Goal: Find specific page/section: Find specific page/section

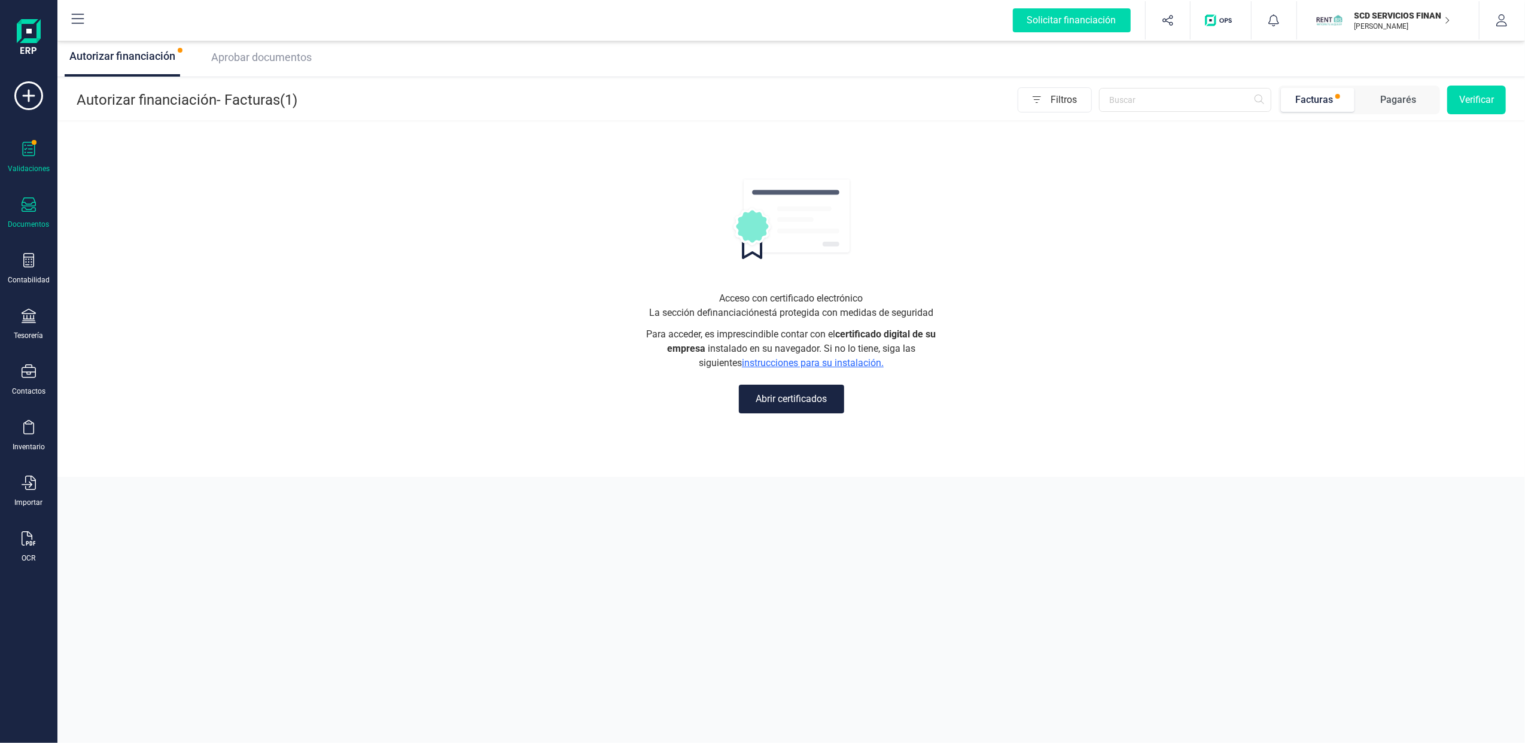
click at [37, 197] on div "Documentos" at bounding box center [29, 213] width 48 height 32
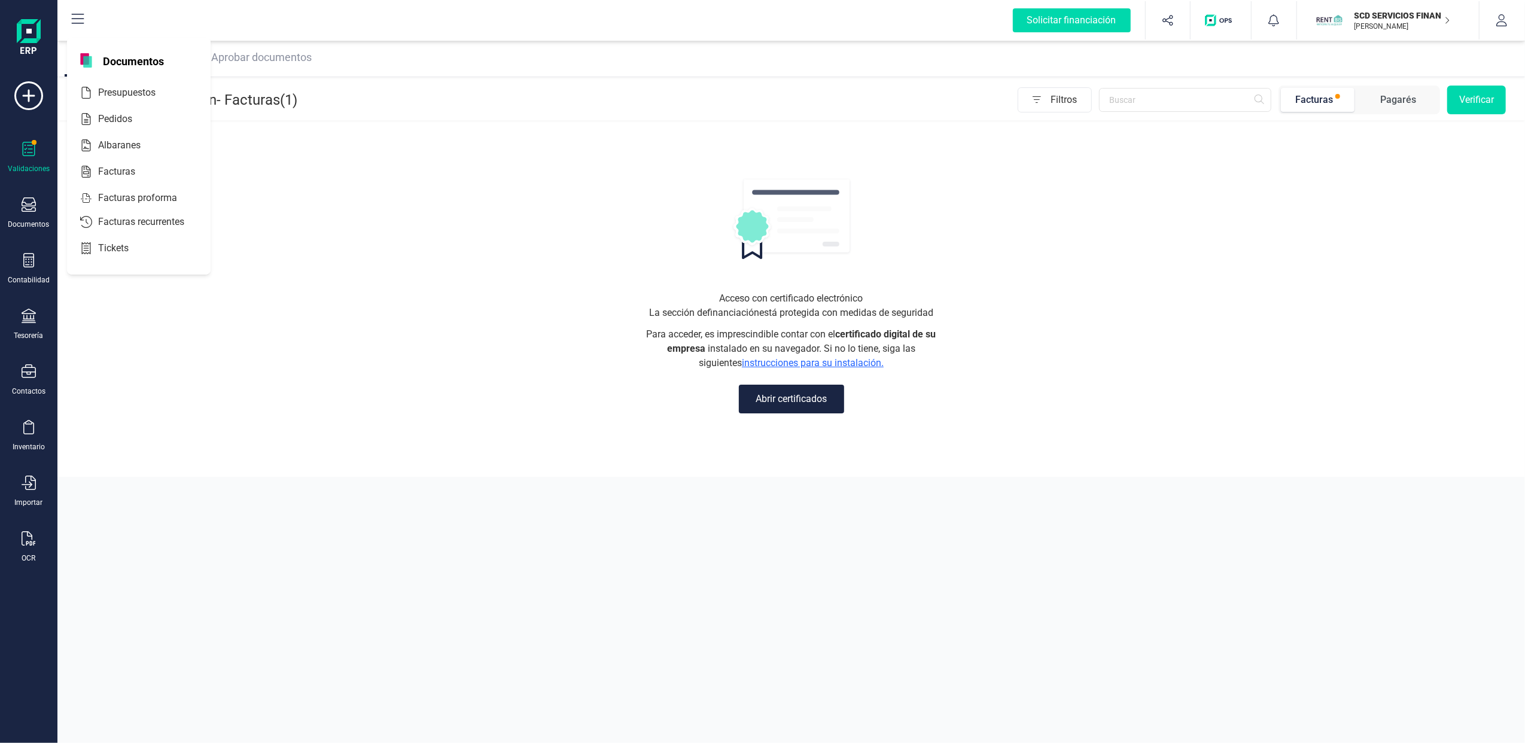
click at [1442, 20] on div "SCD SERVICIOS FINANCIEROS SL [PERSON_NAME]" at bounding box center [1397, 20] width 105 height 26
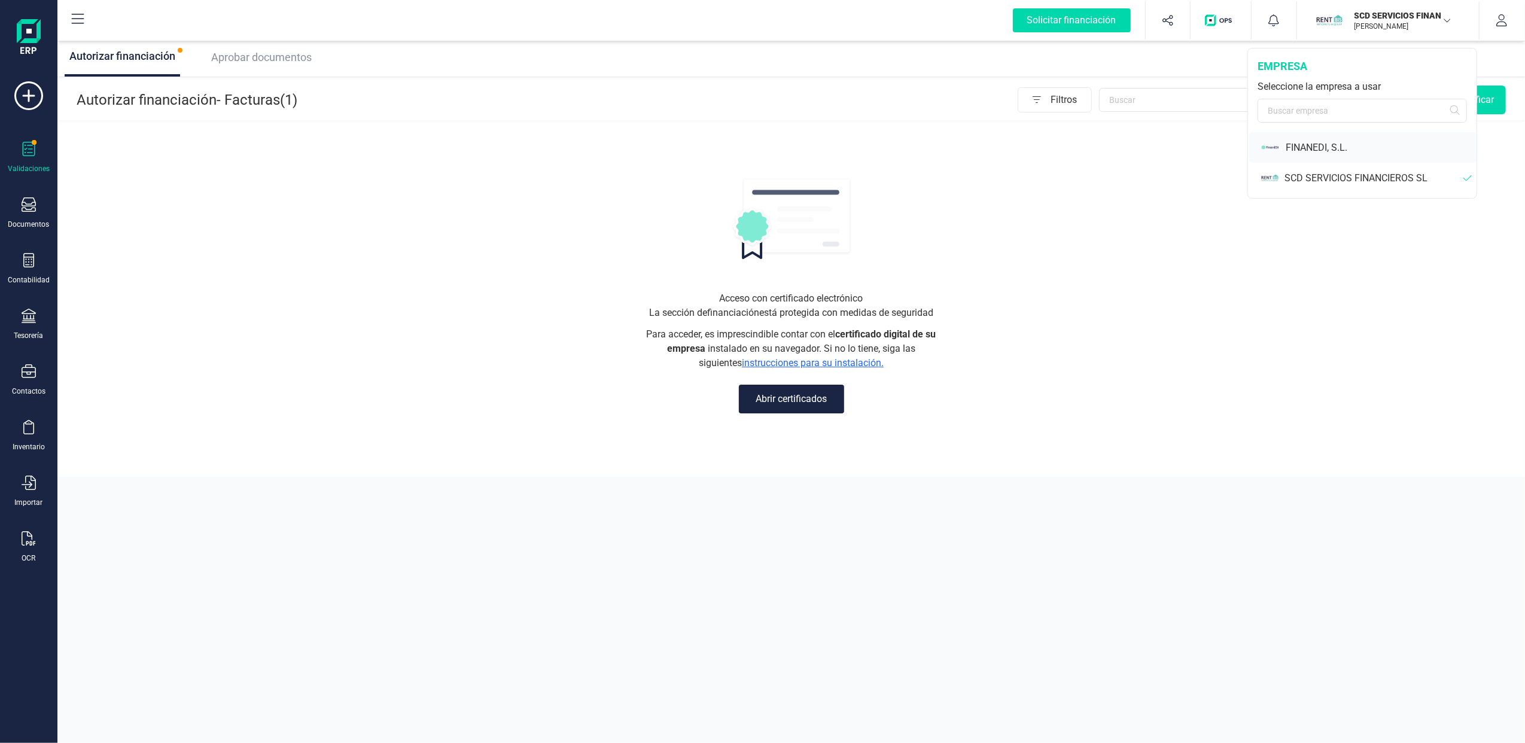
click at [1303, 142] on div "FINANEDI, S.L." at bounding box center [1381, 148] width 191 height 14
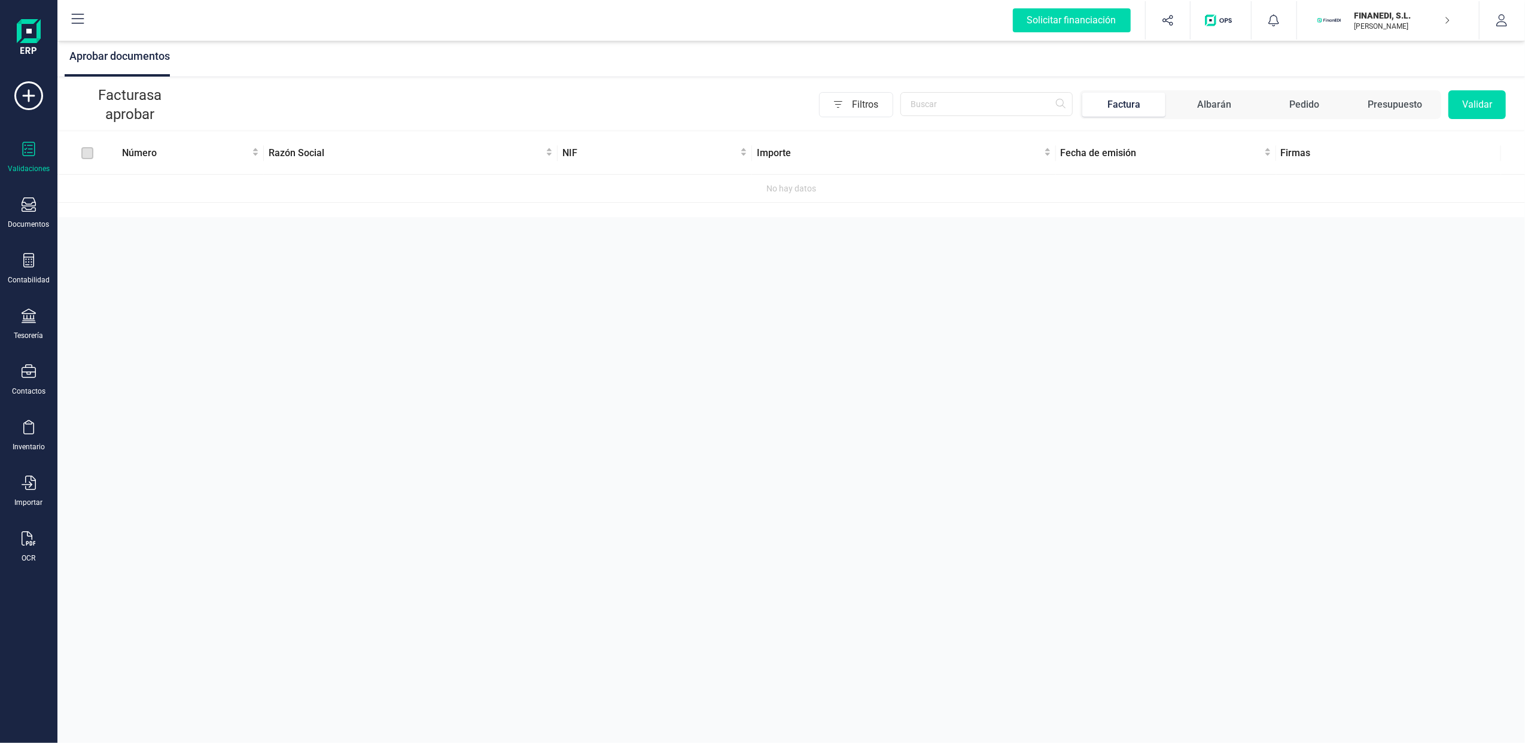
click at [39, 142] on div "Validaciones" at bounding box center [29, 158] width 48 height 32
click at [33, 211] on icon at bounding box center [29, 204] width 14 height 14
click at [39, 220] on div "Documentos" at bounding box center [28, 225] width 41 height 10
click at [22, 203] on icon at bounding box center [29, 204] width 14 height 14
click at [127, 169] on span "Facturas" at bounding box center [124, 172] width 63 height 14
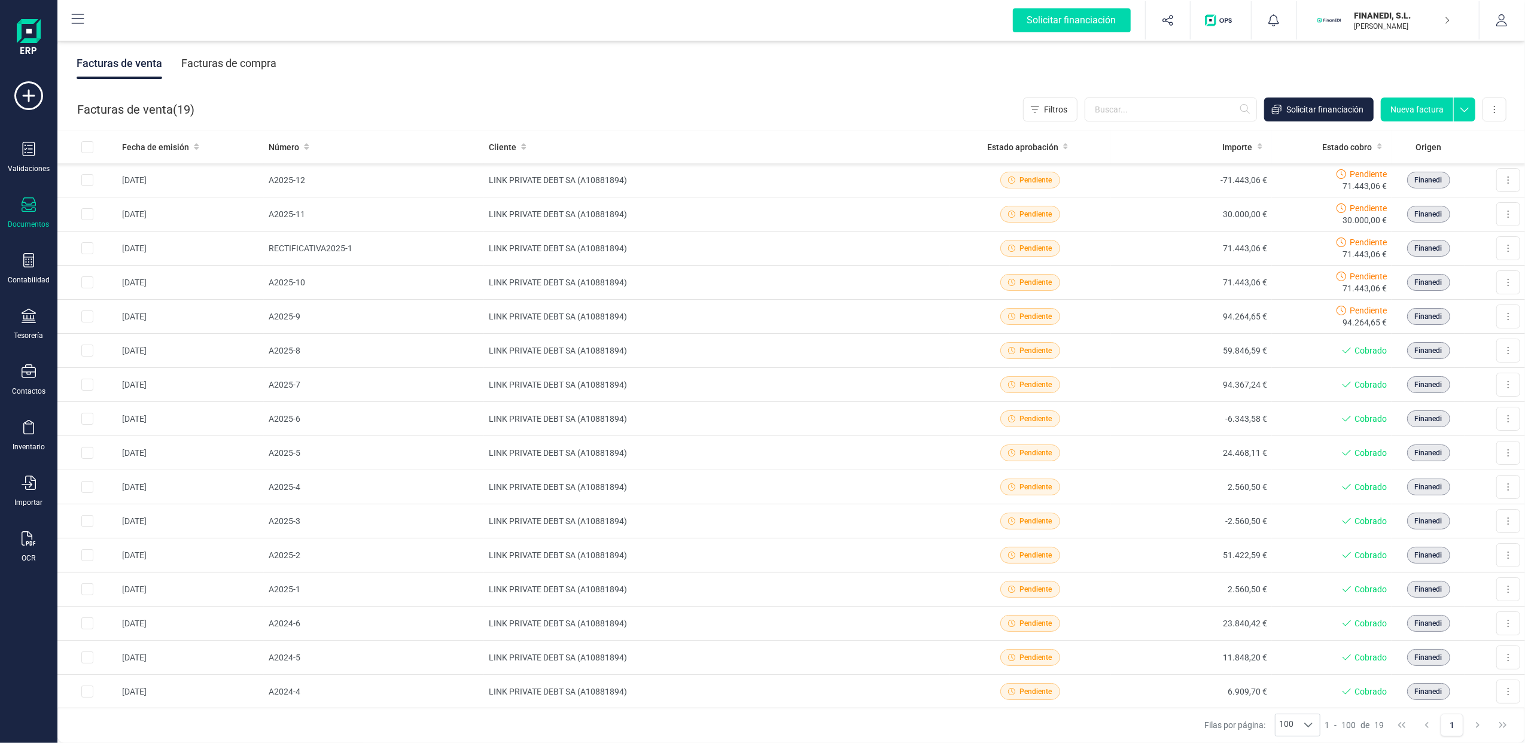
click at [221, 61] on div "Facturas de compra" at bounding box center [228, 63] width 95 height 31
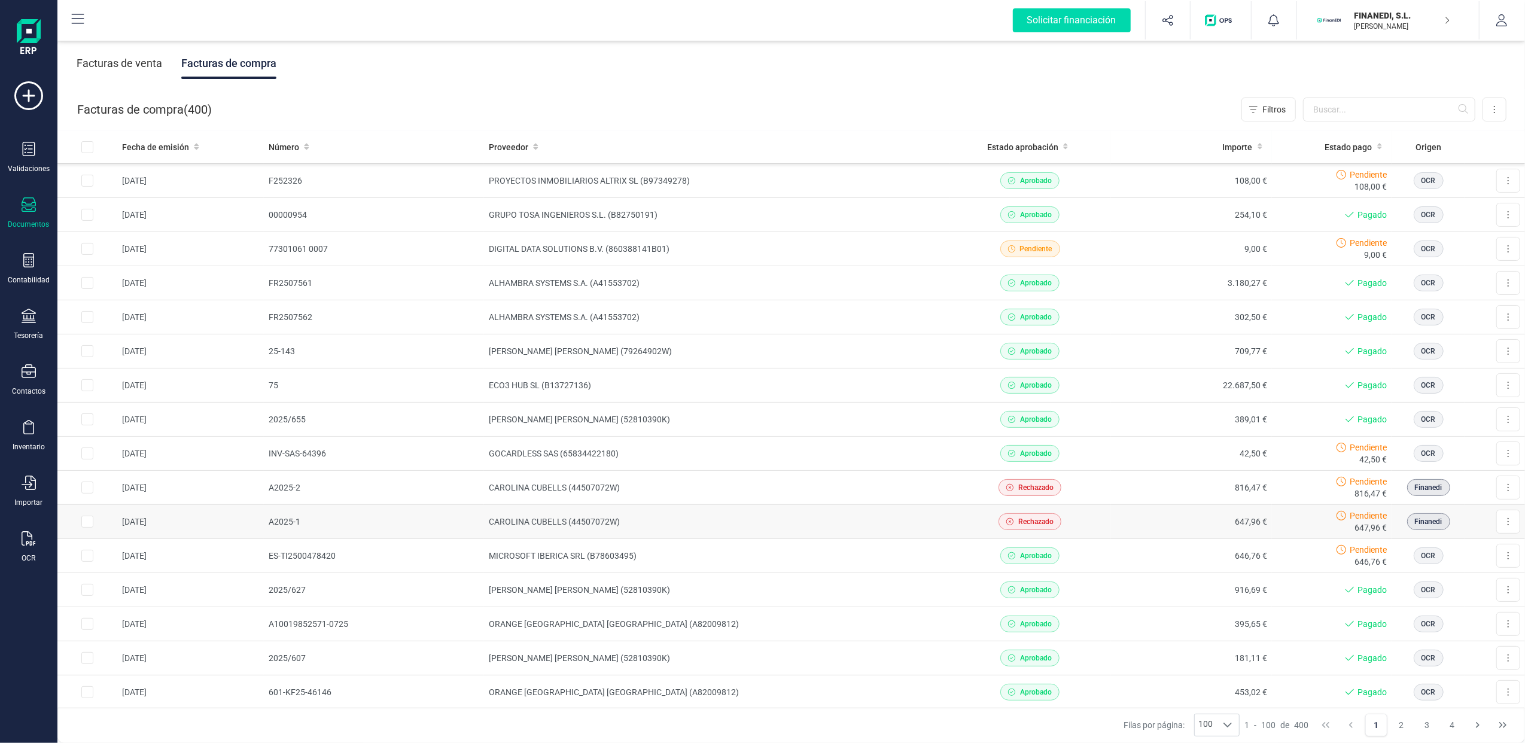
scroll to position [239, 0]
click at [1503, 489] on button at bounding box center [1508, 486] width 24 height 24
click at [1354, 491] on span "816,47 €" at bounding box center [1370, 492] width 32 height 12
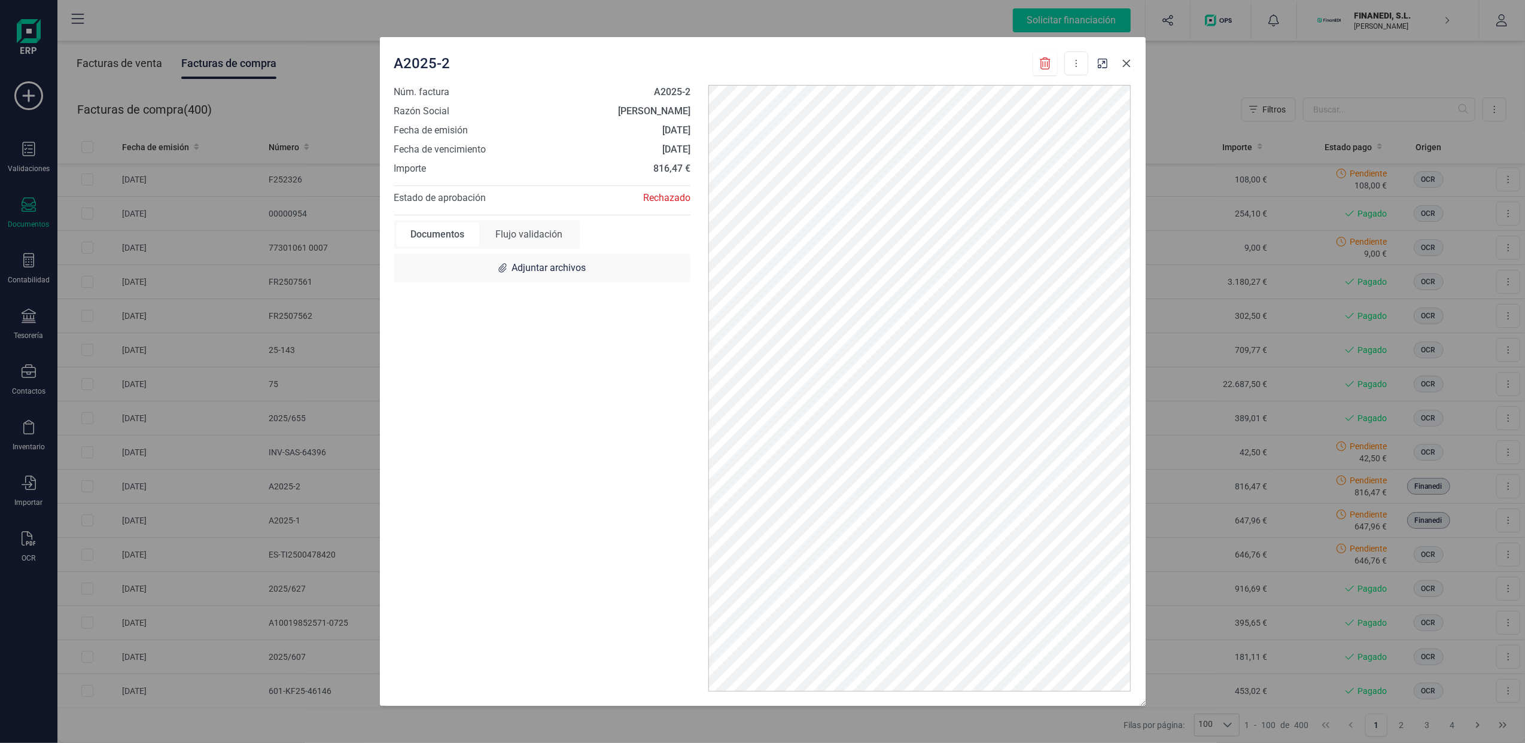
click at [1126, 60] on icon "button" at bounding box center [1127, 64] width 10 height 10
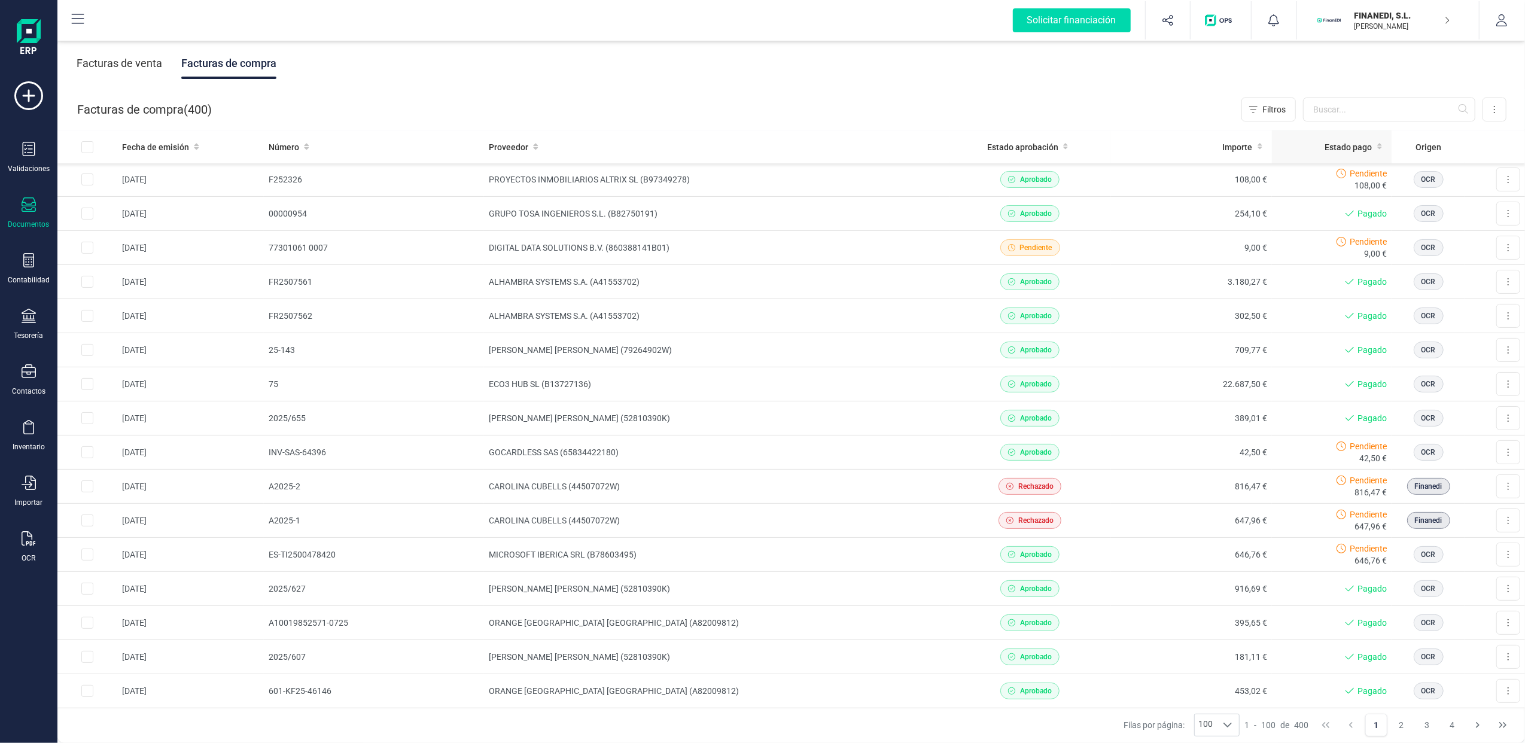
click at [1377, 146] on icon at bounding box center [1379, 147] width 5 height 7
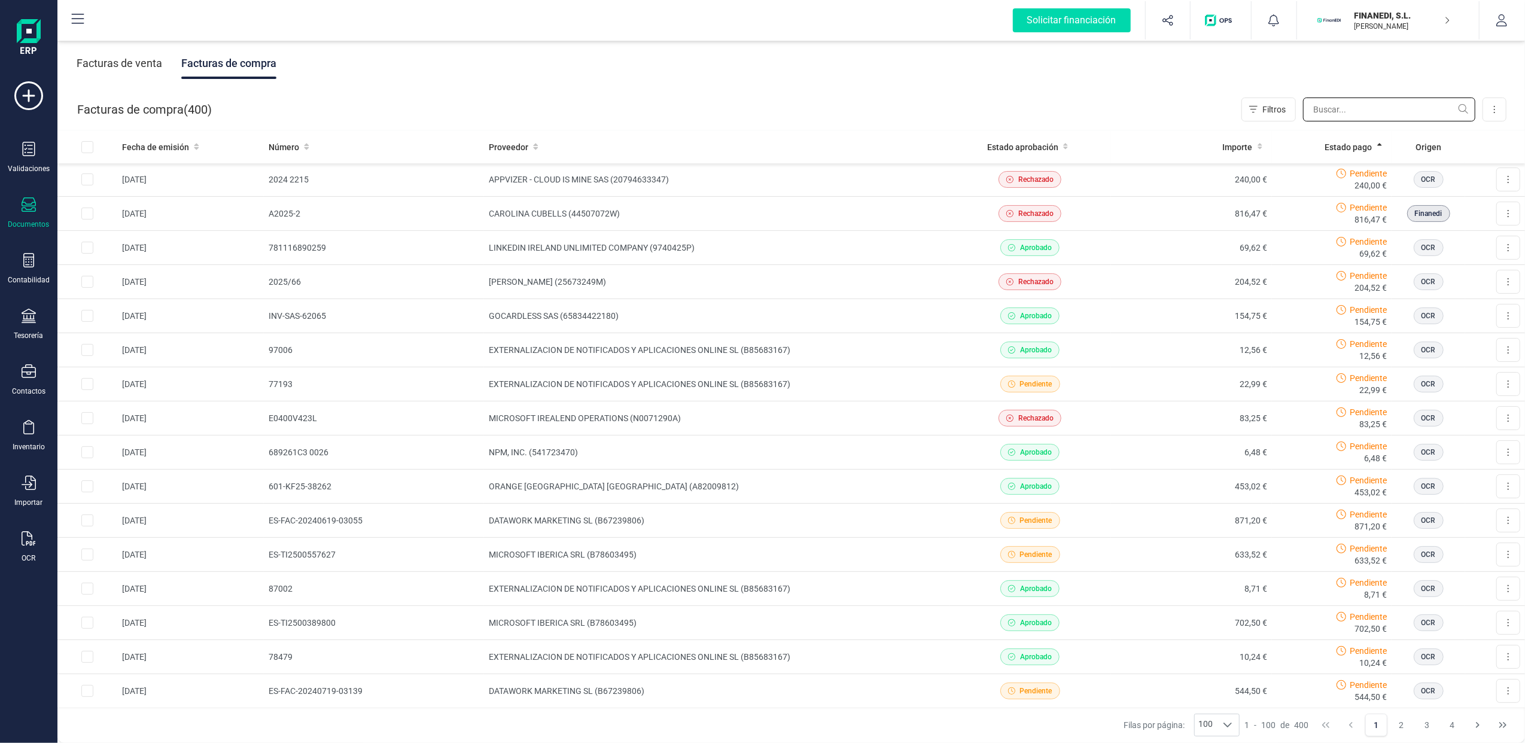
click at [1340, 111] on input "text" at bounding box center [1389, 110] width 172 height 24
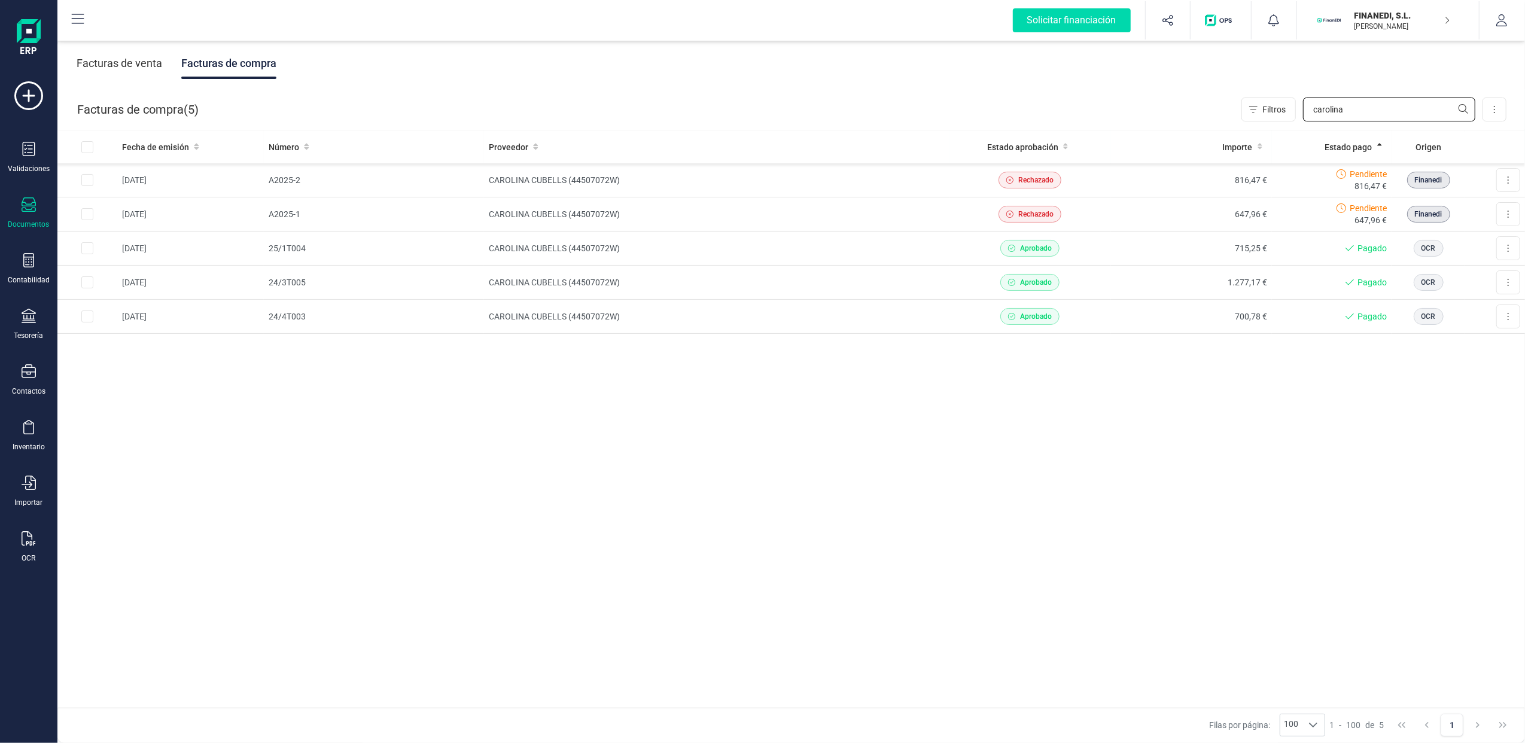
type input "carolina"
click at [1422, 22] on p "[PERSON_NAME]" at bounding box center [1402, 27] width 96 height 10
click at [1359, 173] on div "SCD SERVICIOS FINANCIEROS SL" at bounding box center [1381, 178] width 191 height 14
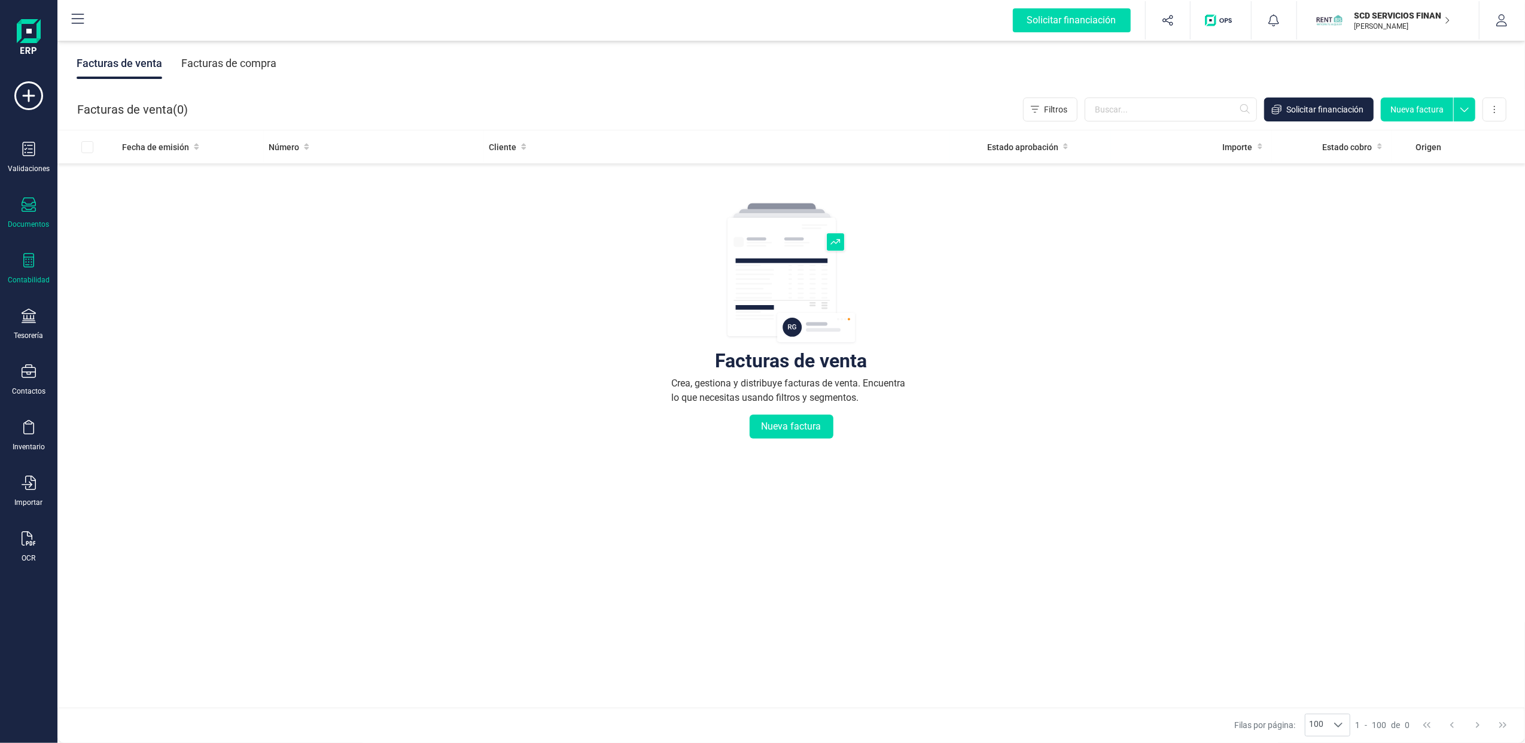
click at [28, 266] on icon at bounding box center [28, 260] width 11 height 14
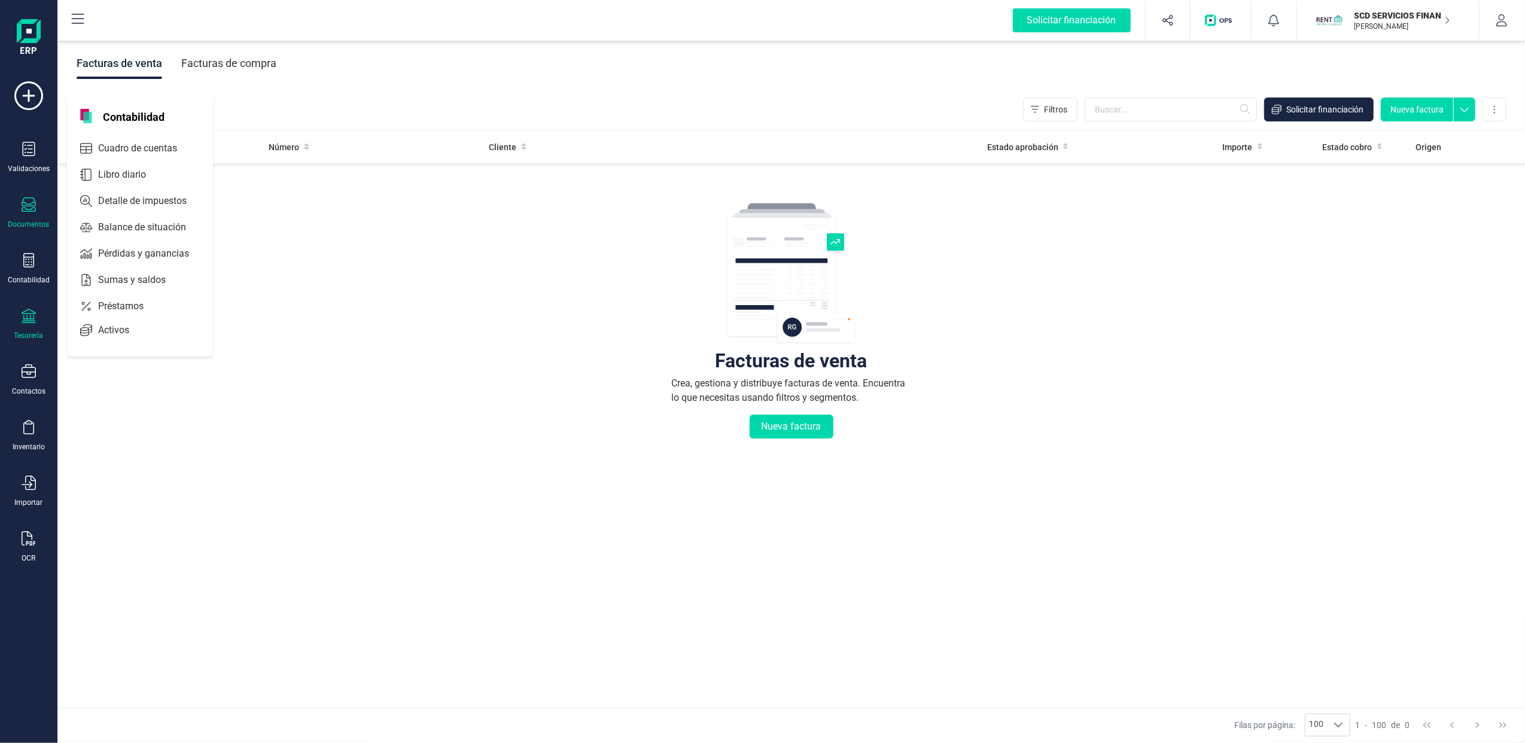
click at [30, 327] on div "Tesorería" at bounding box center [29, 325] width 48 height 32
click at [153, 197] on span "Cuentas bancarias" at bounding box center [145, 204] width 105 height 14
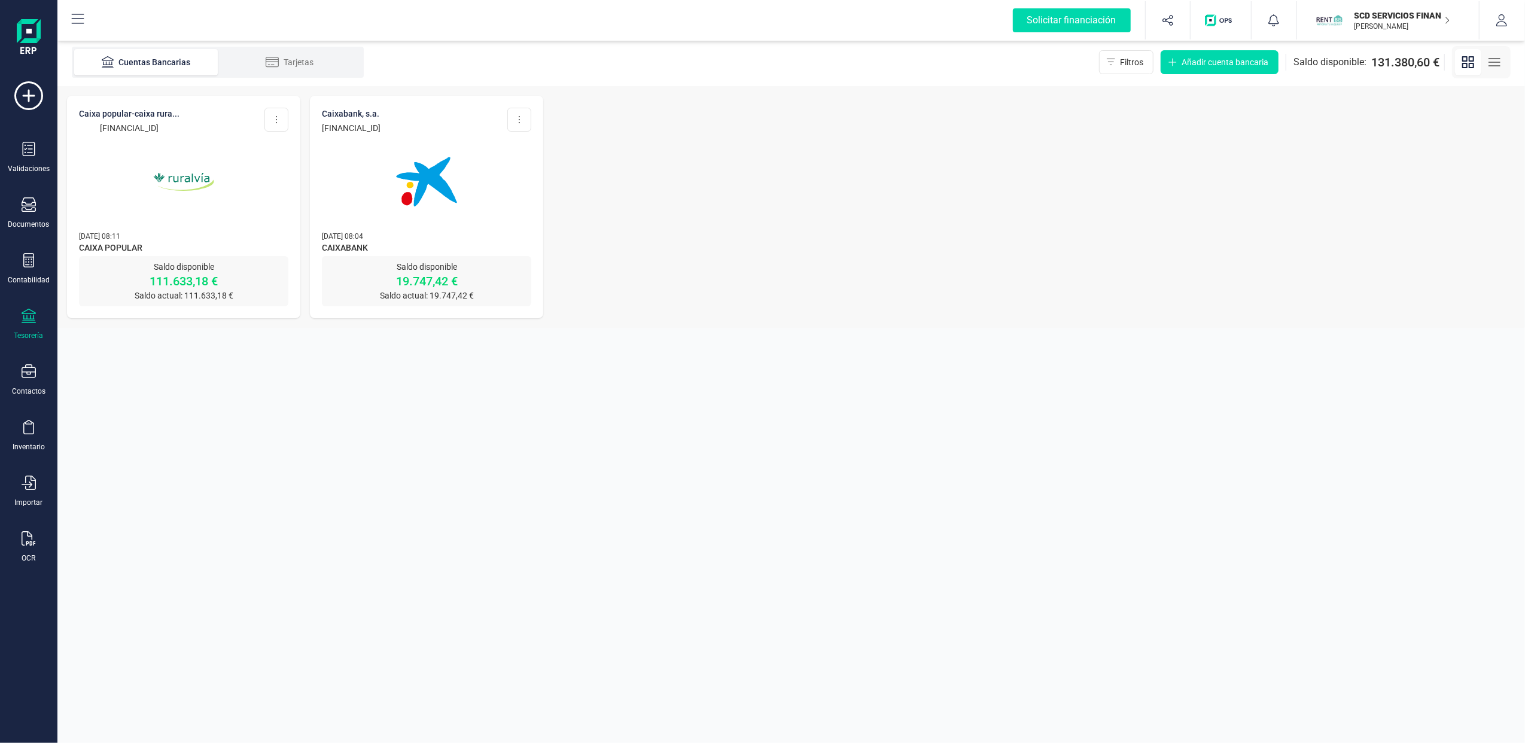
click at [137, 215] on img at bounding box center [183, 182] width 100 height 100
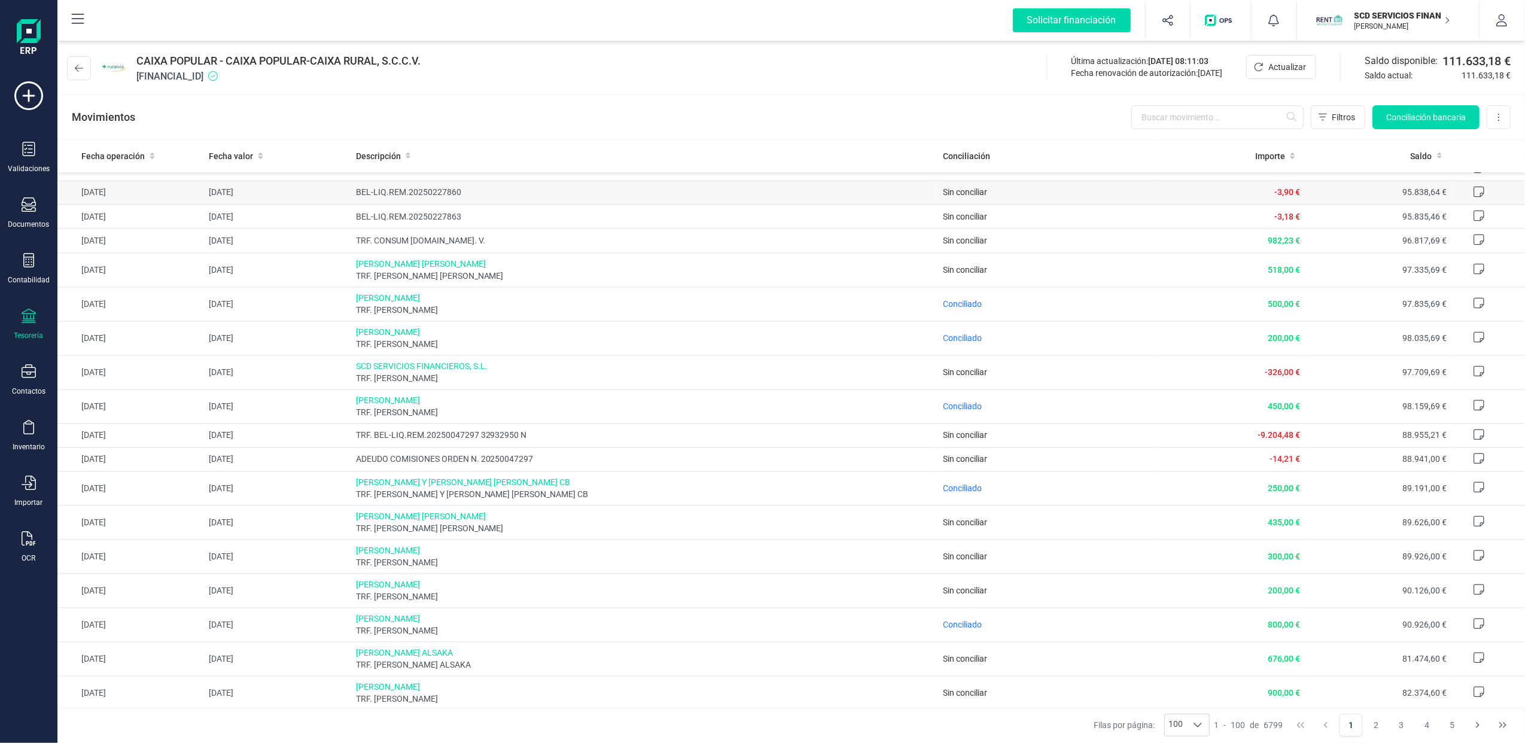
scroll to position [2656, 0]
click at [1376, 716] on button "2" at bounding box center [1376, 725] width 23 height 23
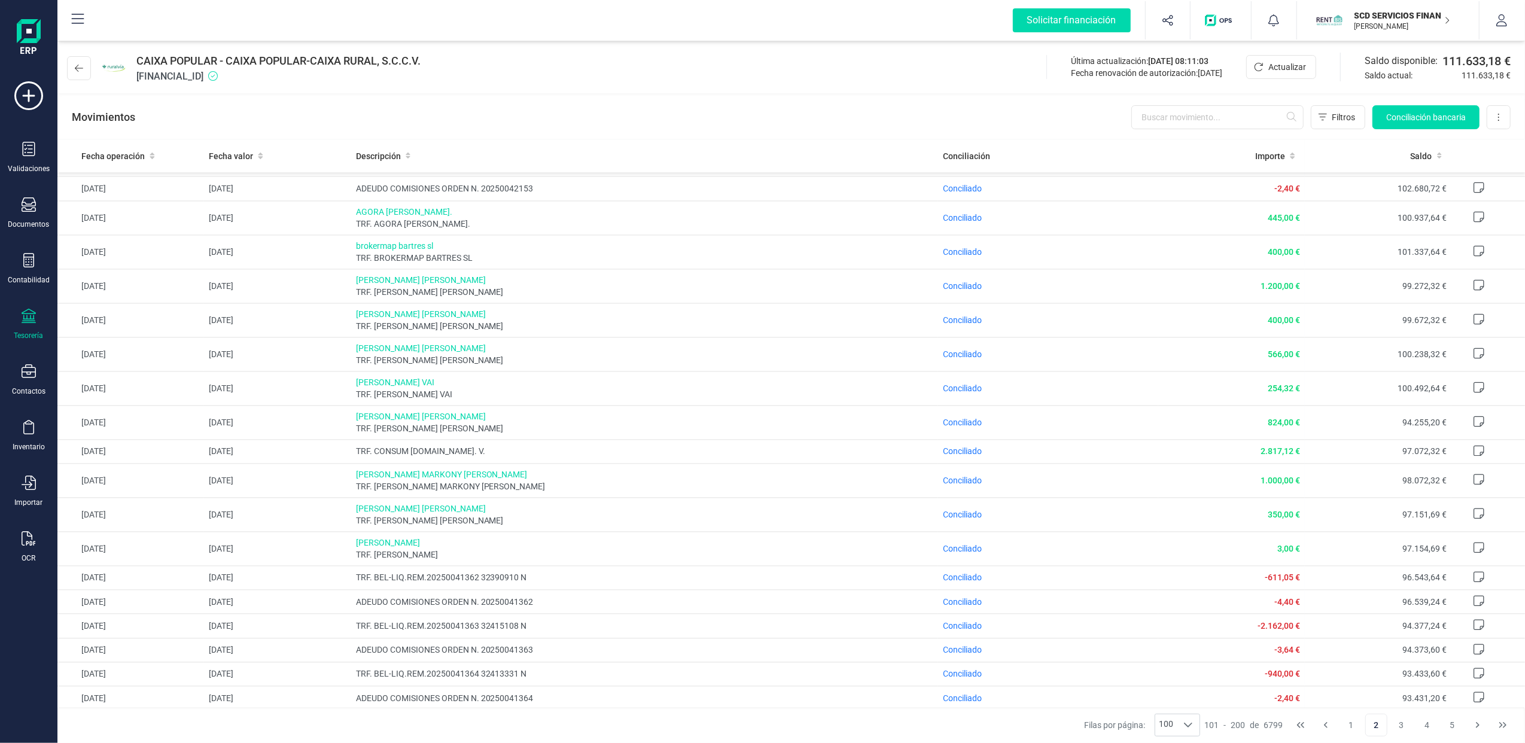
scroll to position [2567, 0]
click at [1405, 725] on button "3" at bounding box center [1401, 725] width 23 height 23
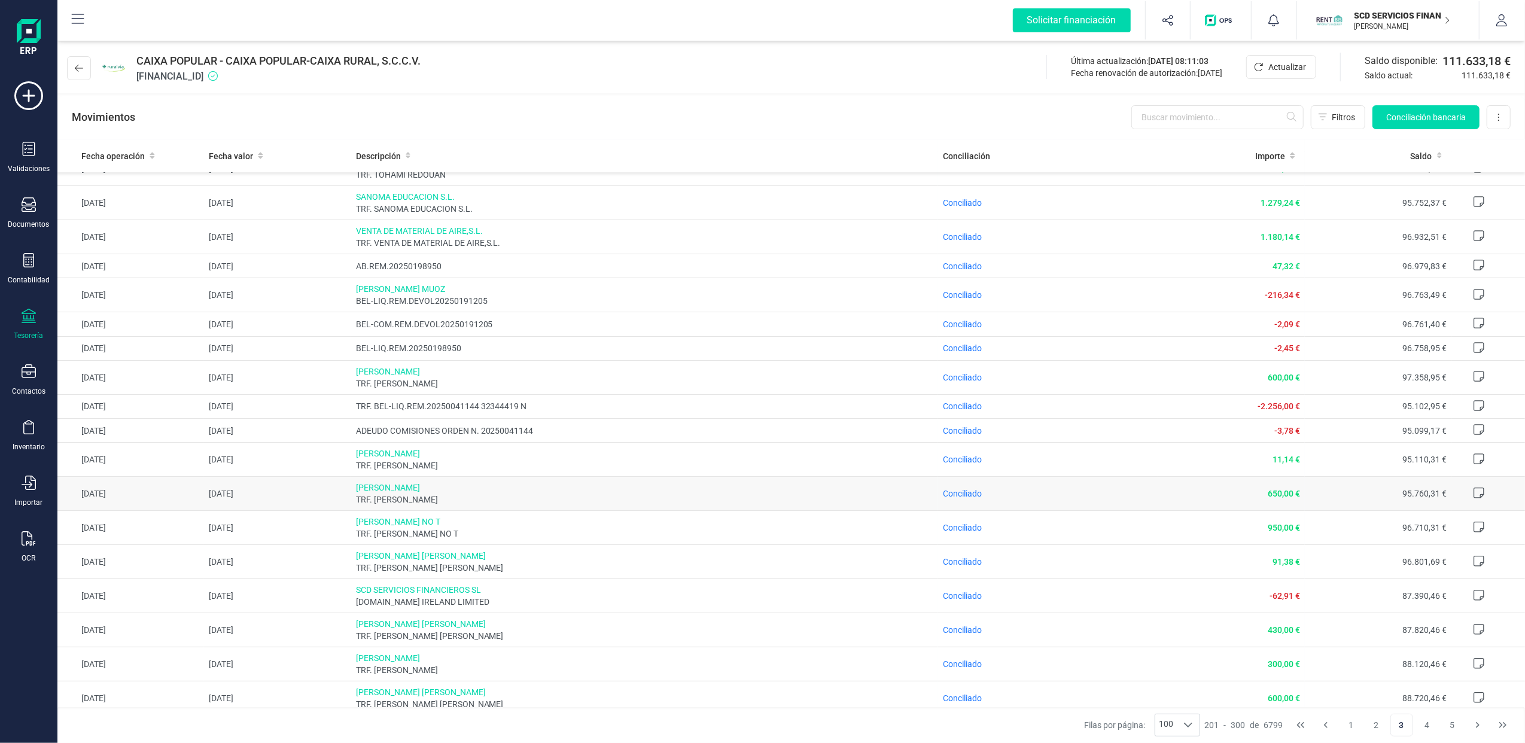
scroll to position [239, 0]
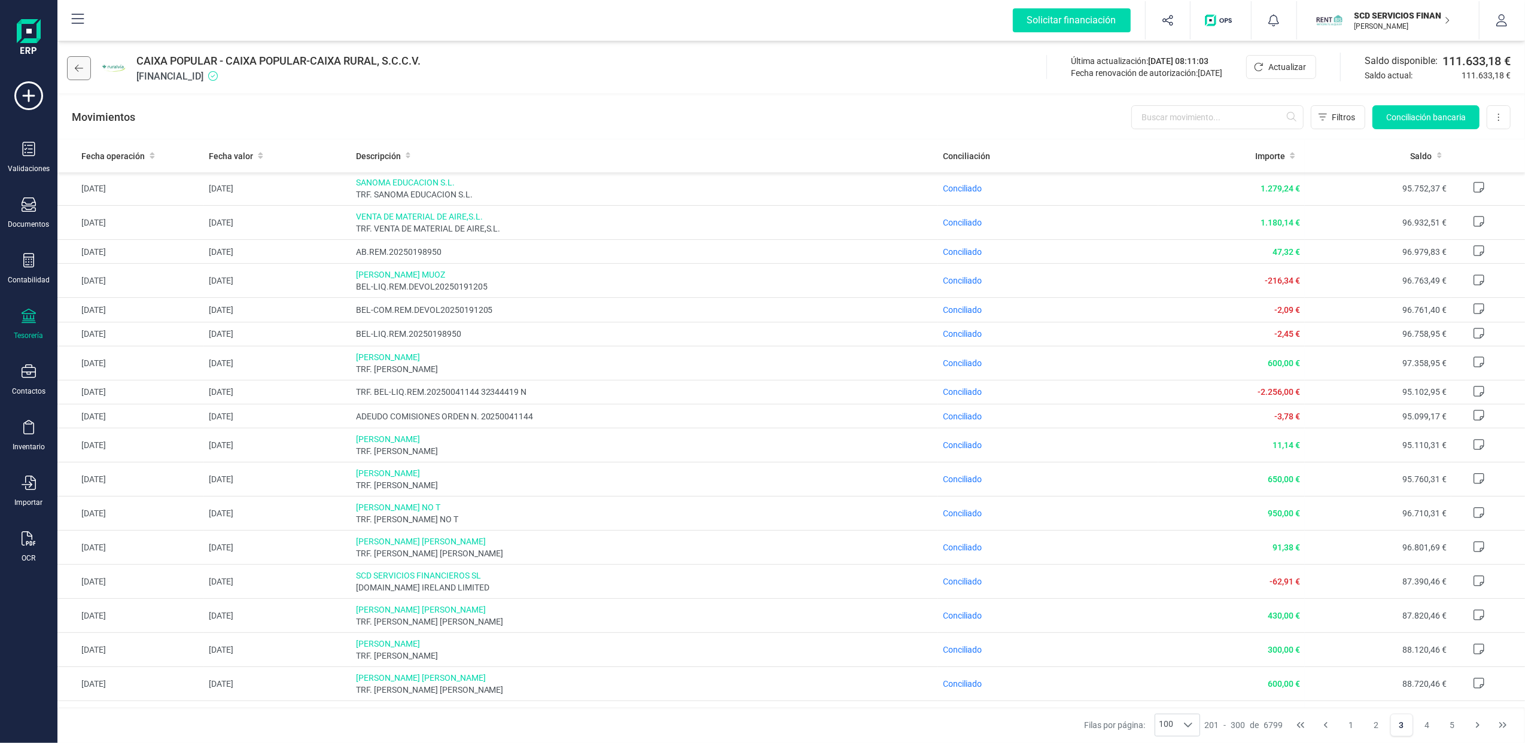
click at [78, 67] on icon at bounding box center [79, 68] width 8 height 10
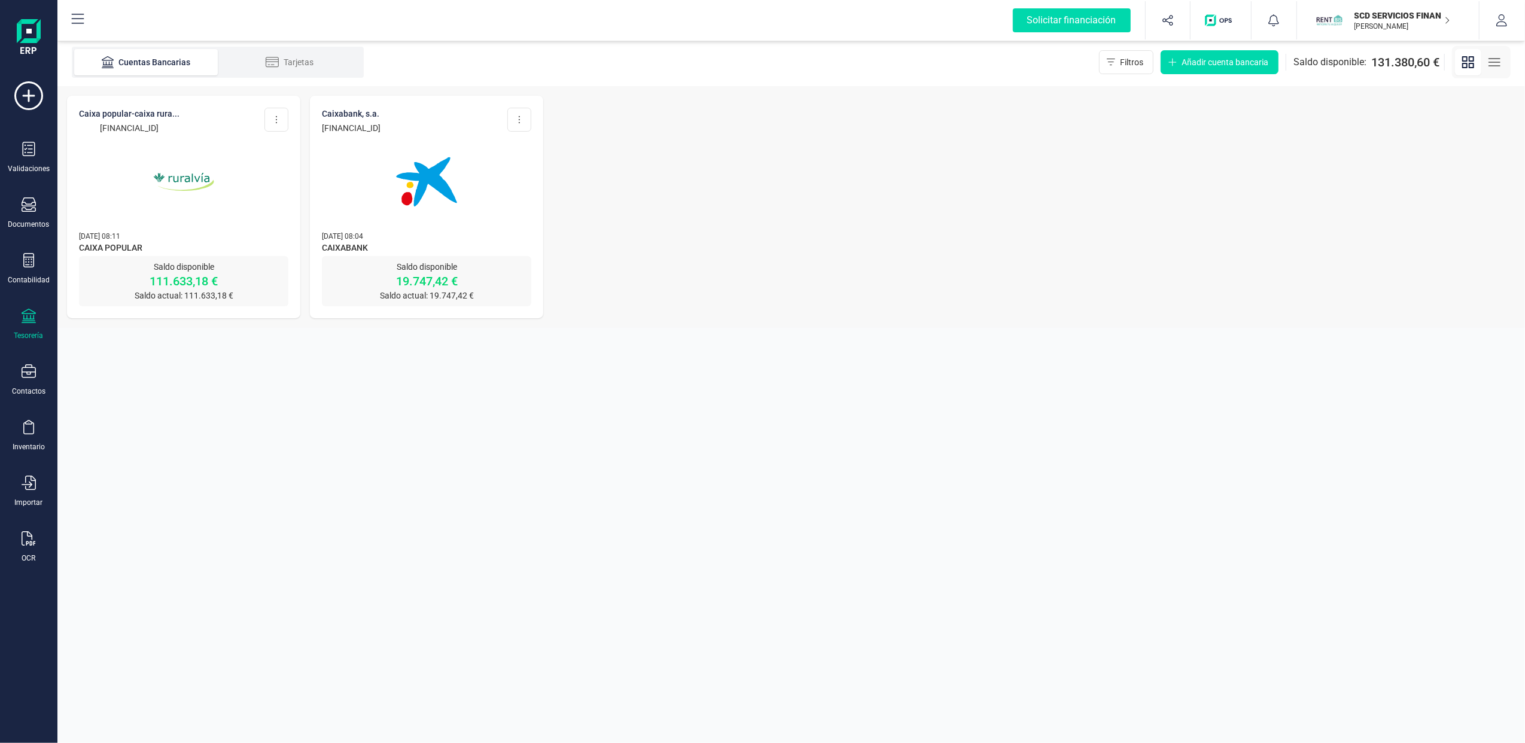
click at [392, 201] on img at bounding box center [426, 182] width 100 height 100
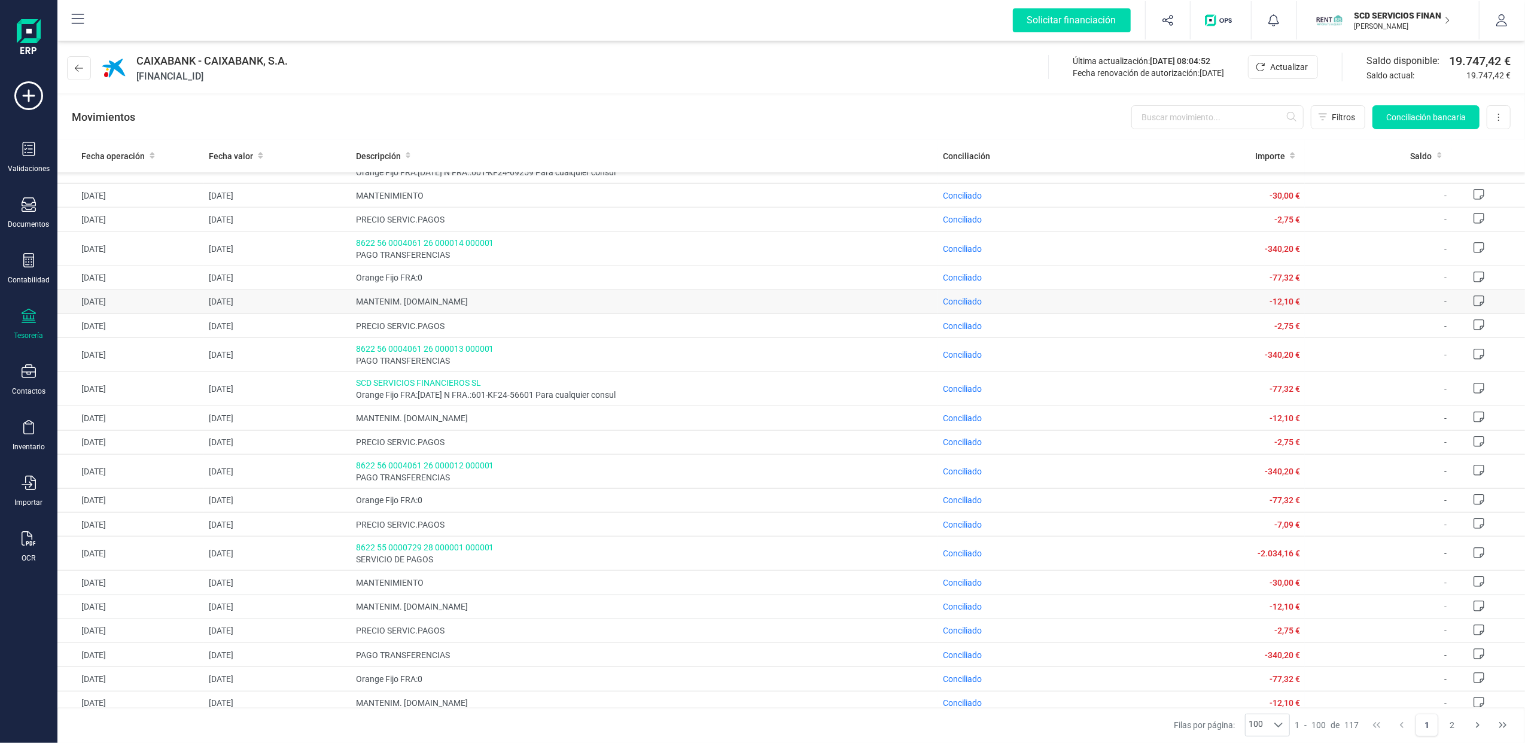
scroll to position [1037, 0]
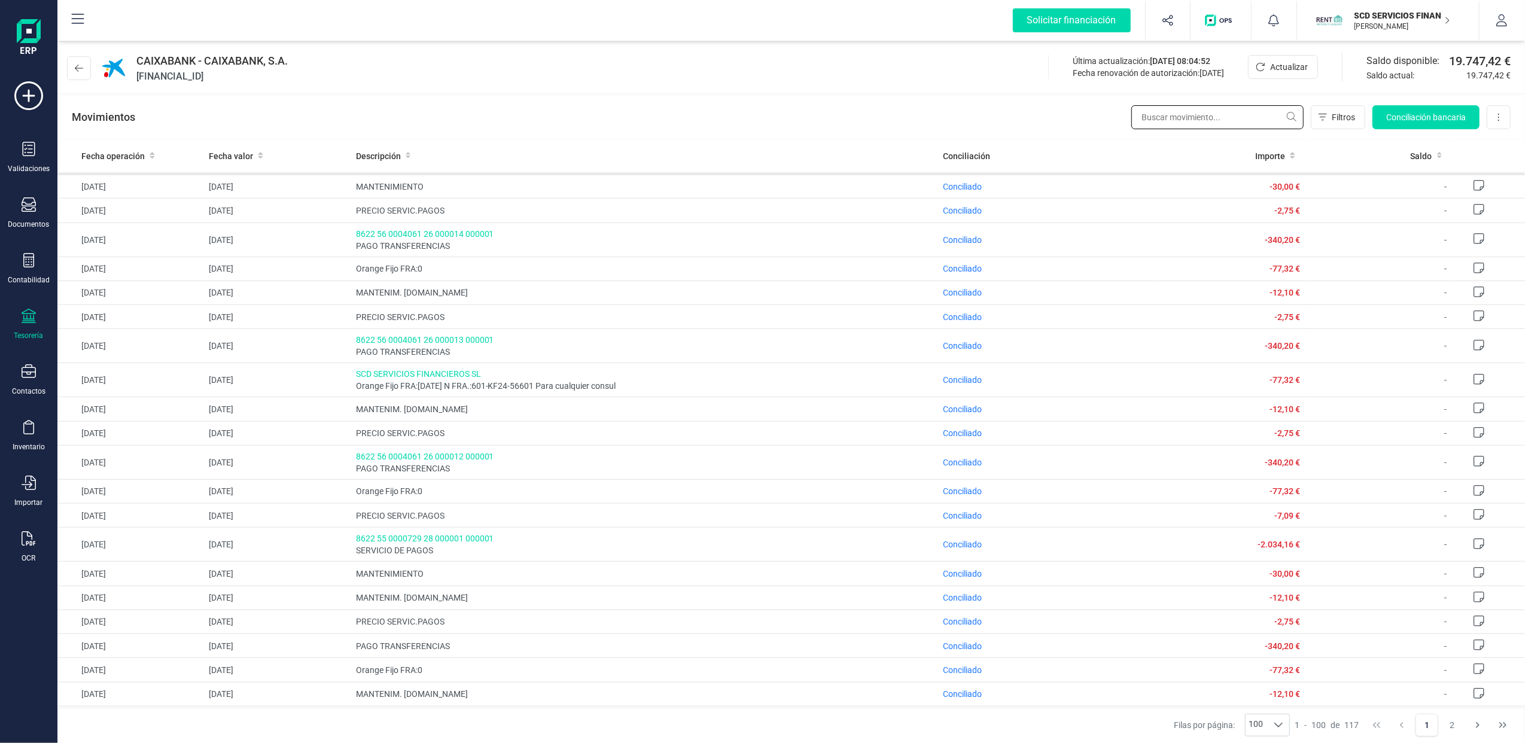
click at [1187, 125] on input "text" at bounding box center [1217, 117] width 172 height 24
type input "cloud"
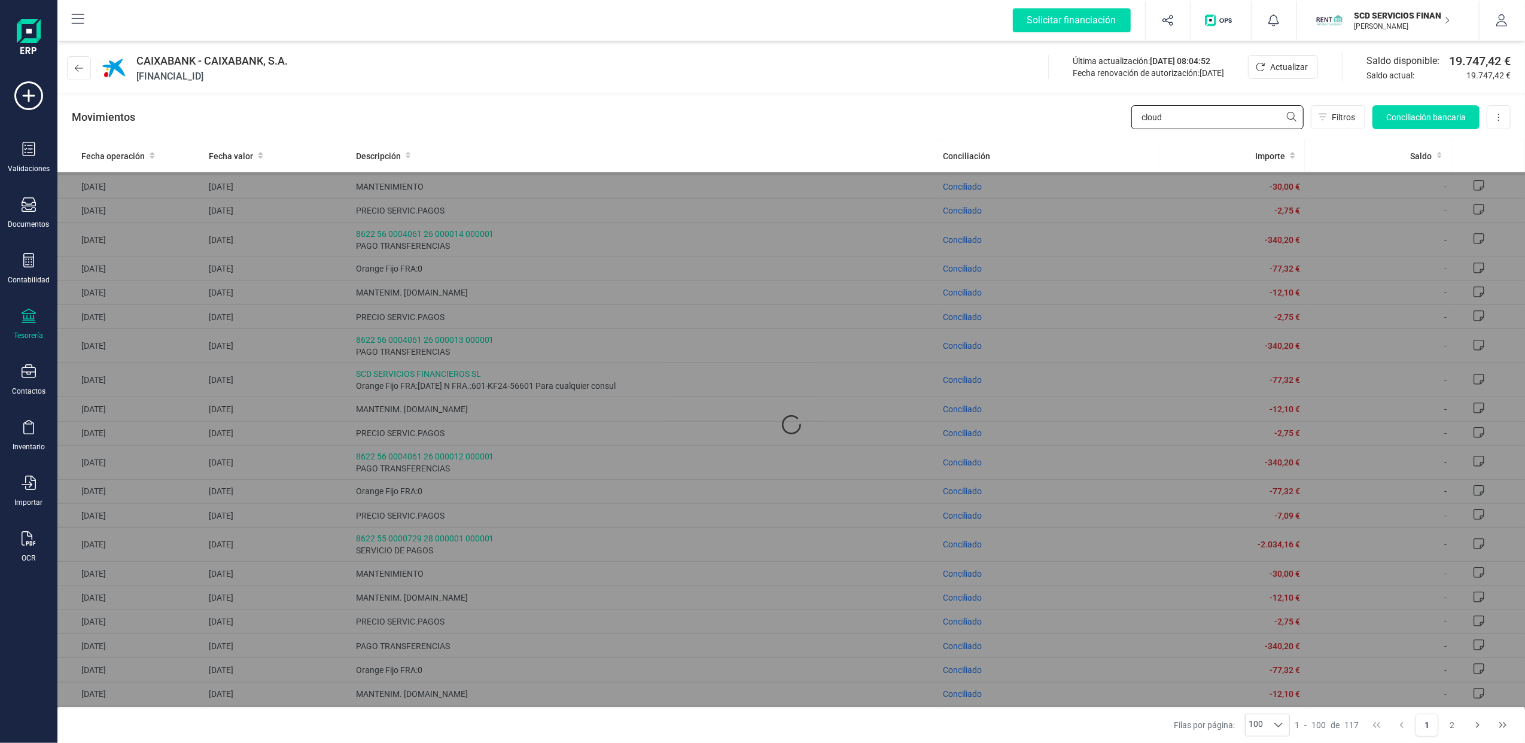
scroll to position [0, 0]
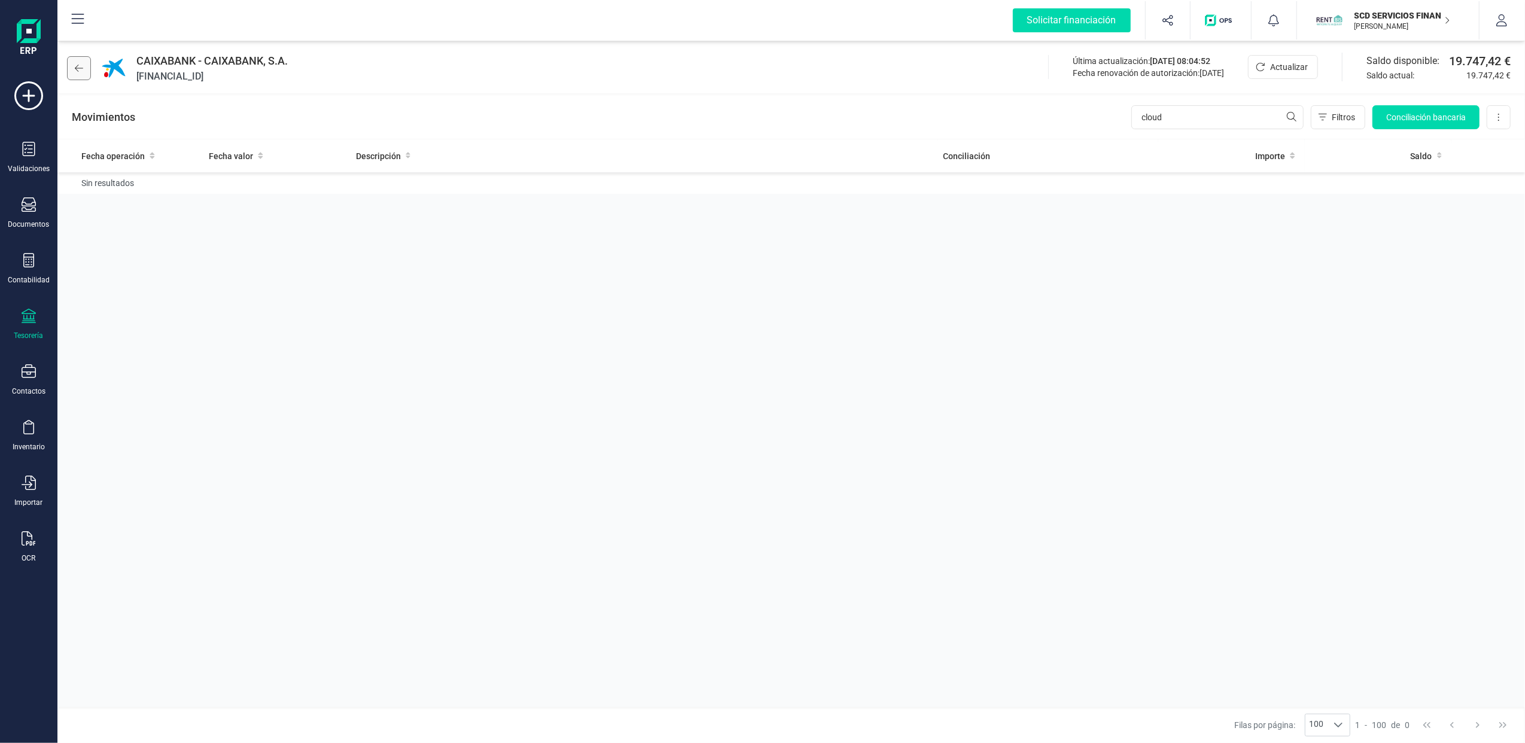
click at [82, 72] on icon at bounding box center [79, 68] width 8 height 10
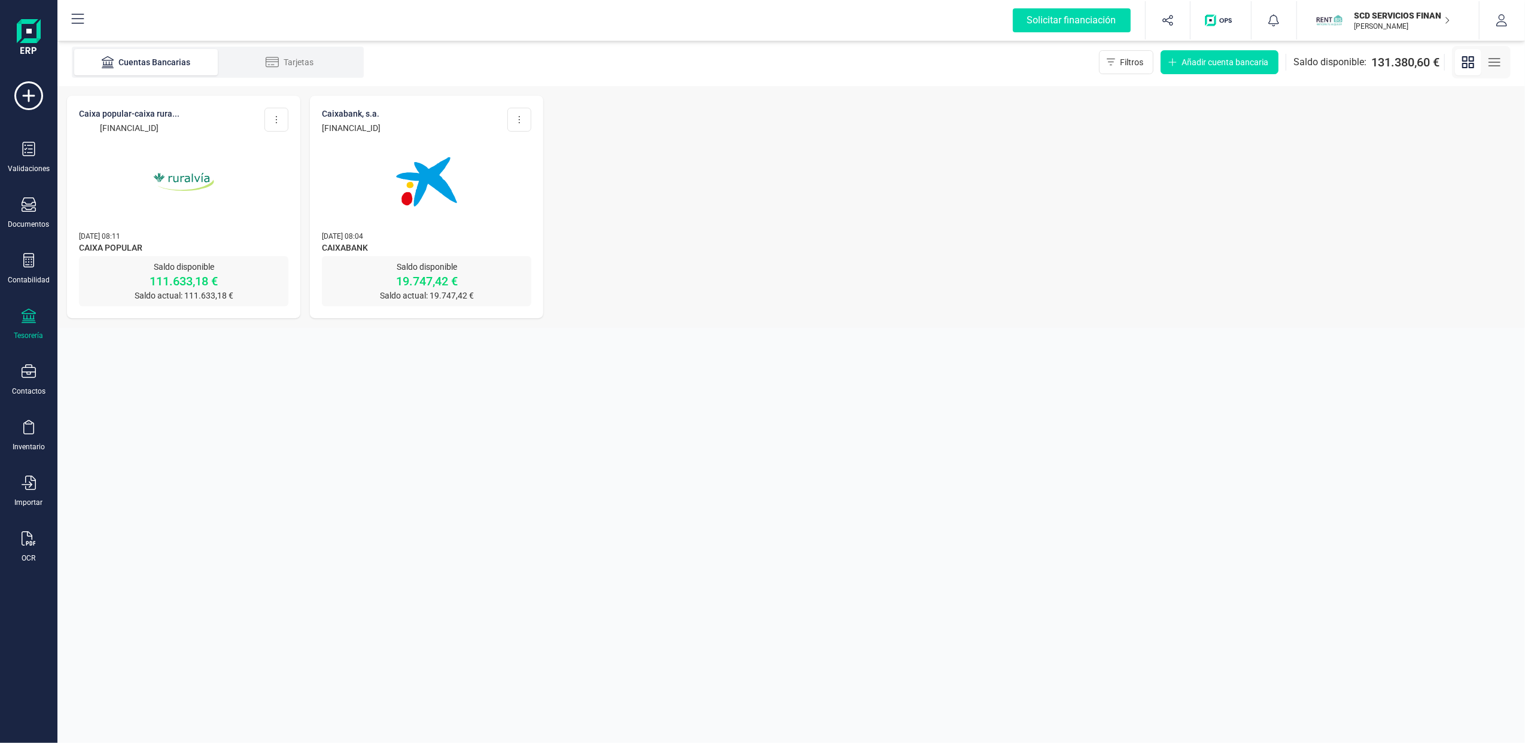
click at [184, 153] on img at bounding box center [183, 182] width 100 height 100
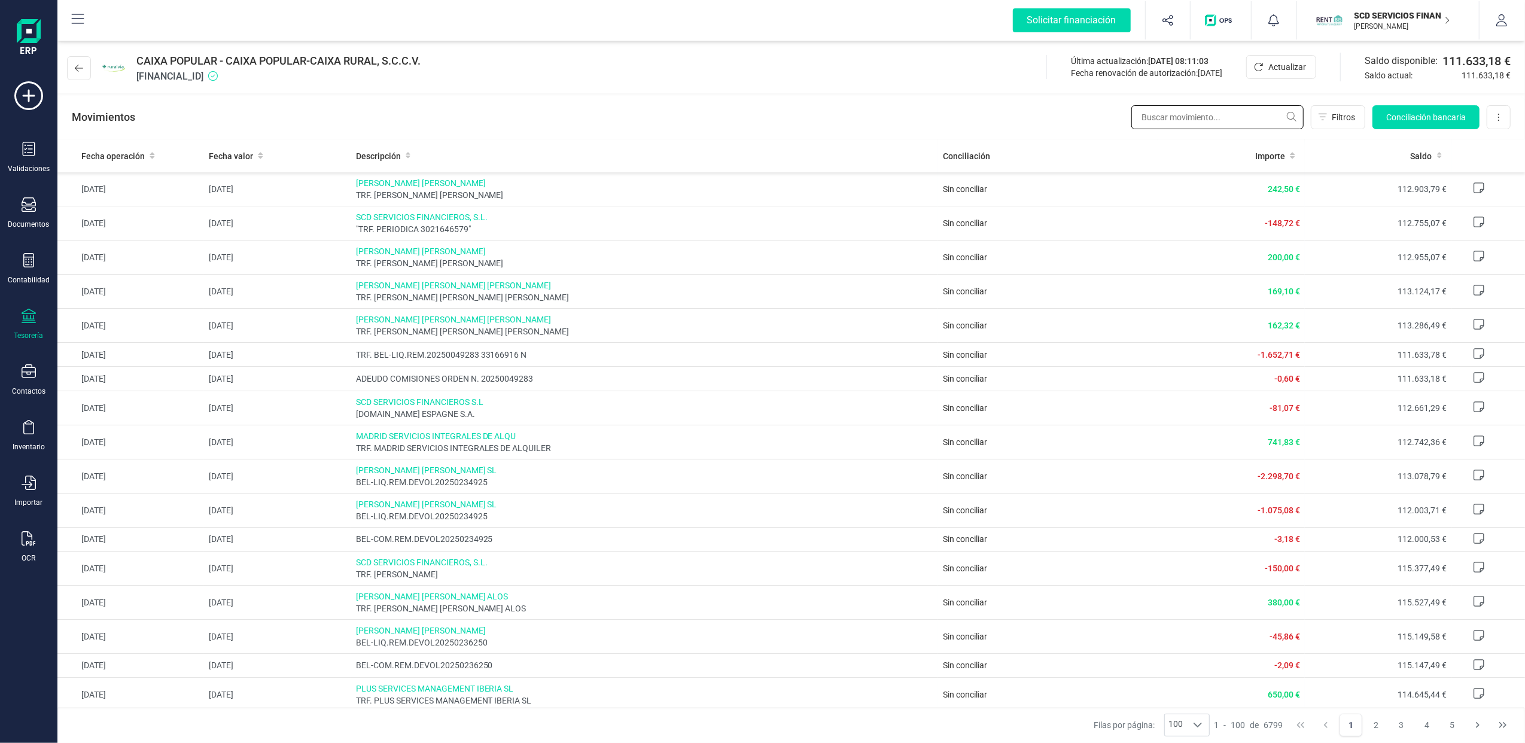
click at [1235, 127] on input "text" at bounding box center [1217, 117] width 172 height 24
click at [1241, 115] on input "text" at bounding box center [1217, 117] width 172 height 24
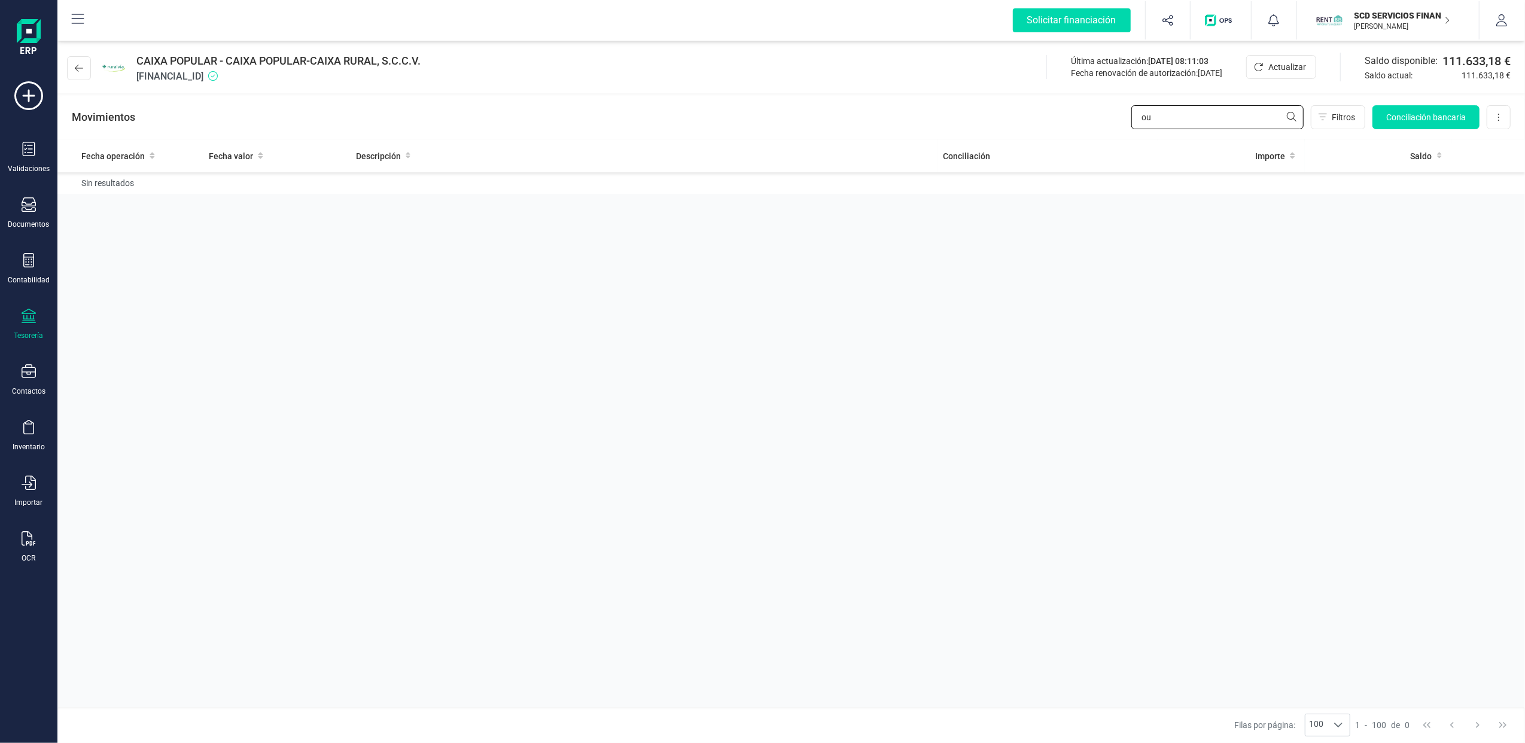
type input "o"
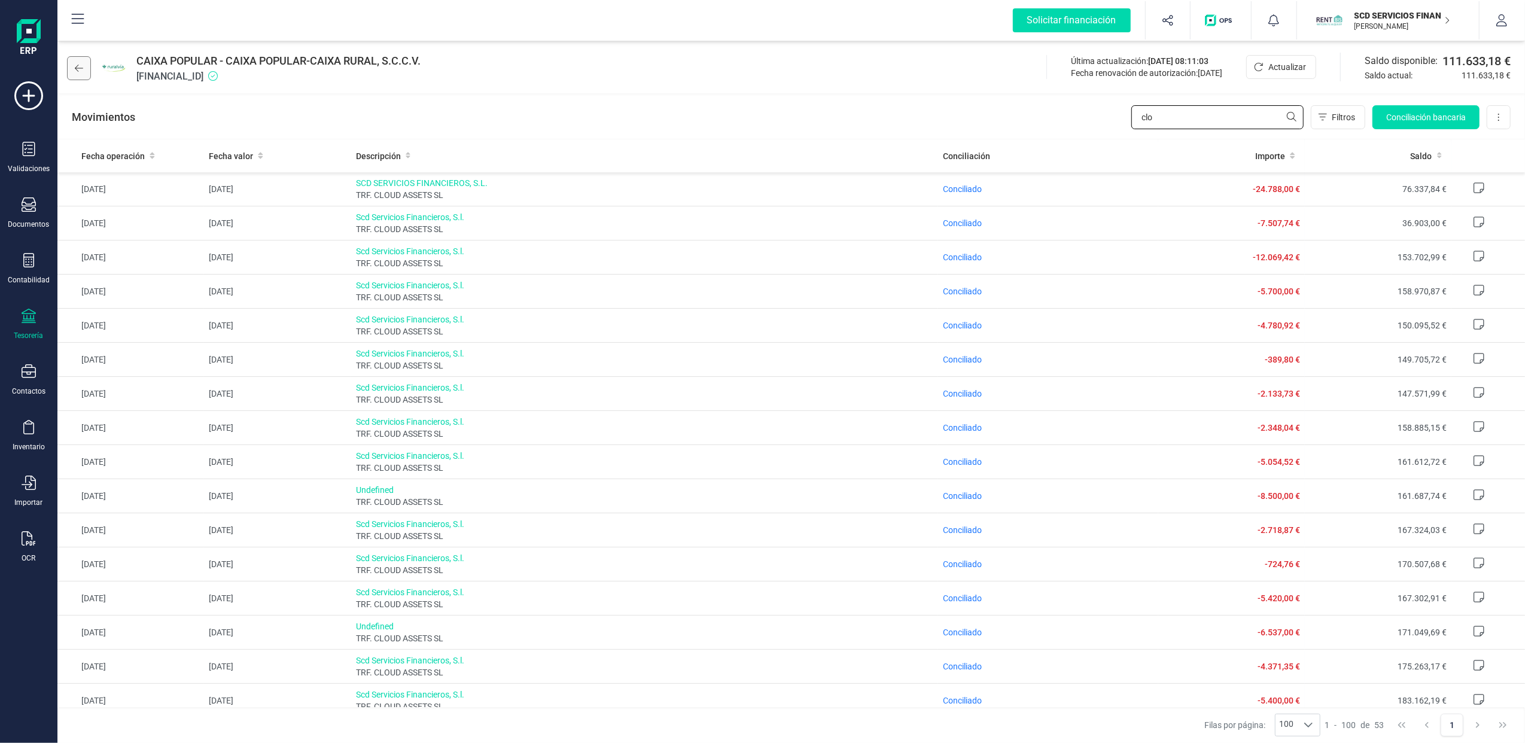
type input "clo"
click at [77, 68] on icon at bounding box center [79, 68] width 8 height 10
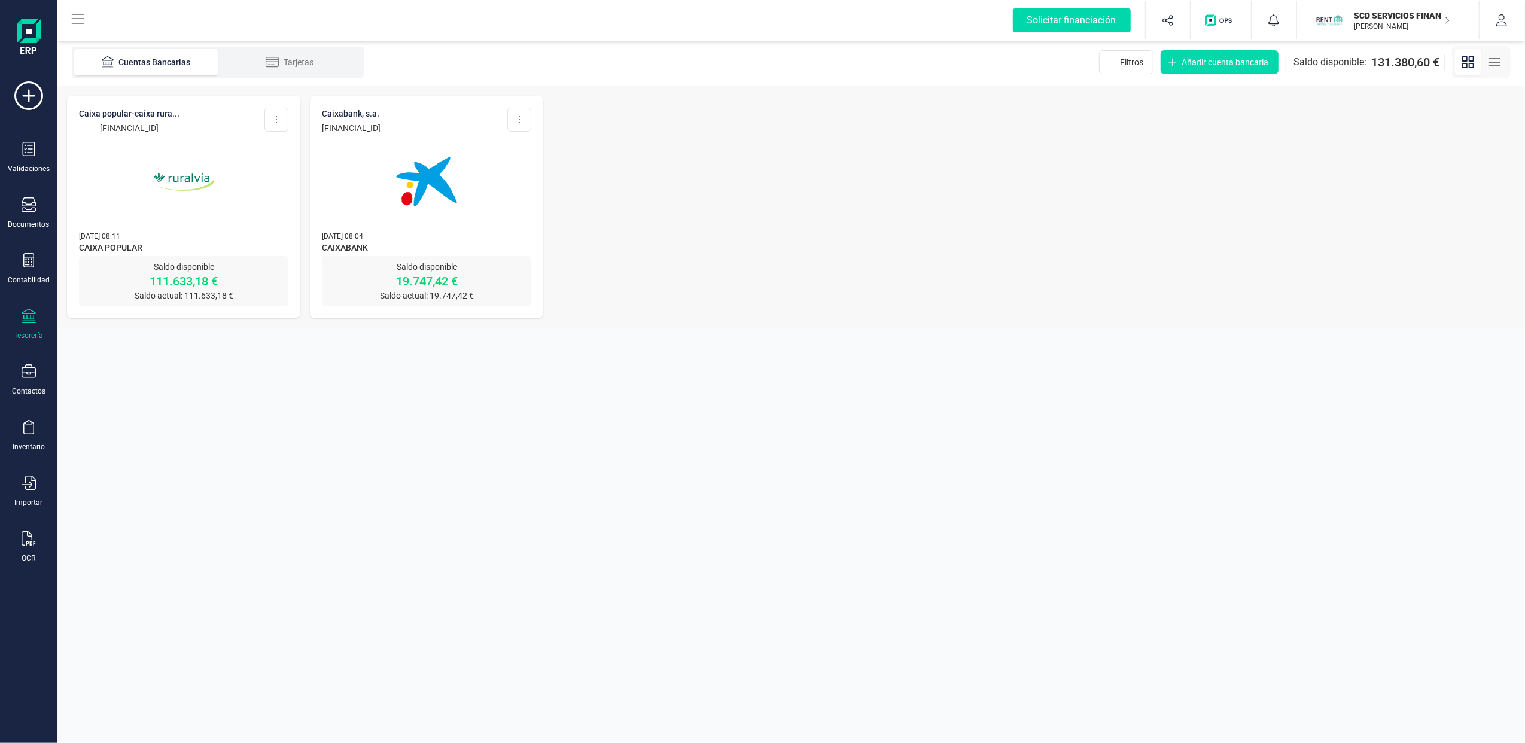
click at [178, 123] on p "[FINANCIAL_ID]" at bounding box center [129, 128] width 100 height 12
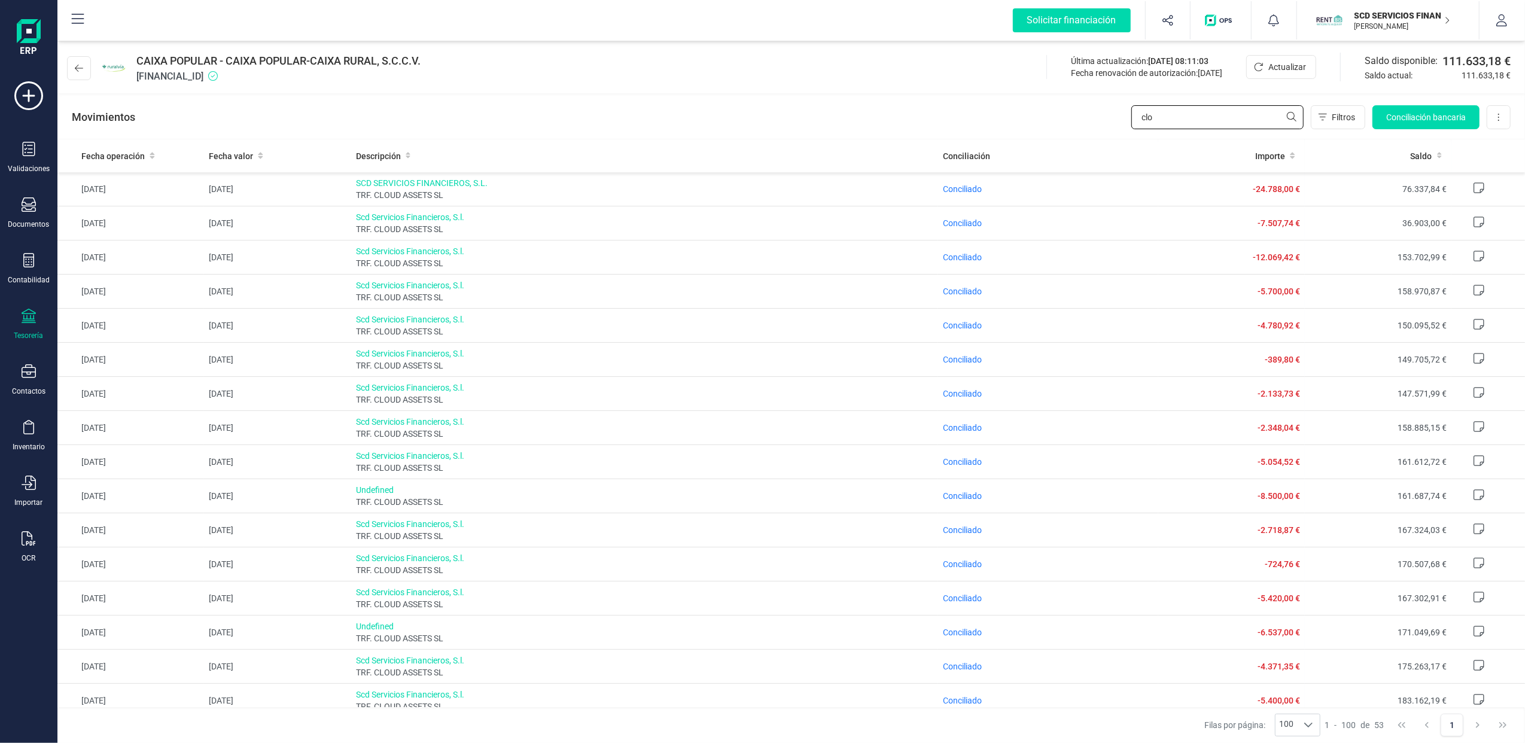
click at [1230, 123] on input "clo" at bounding box center [1217, 117] width 172 height 24
type input "c"
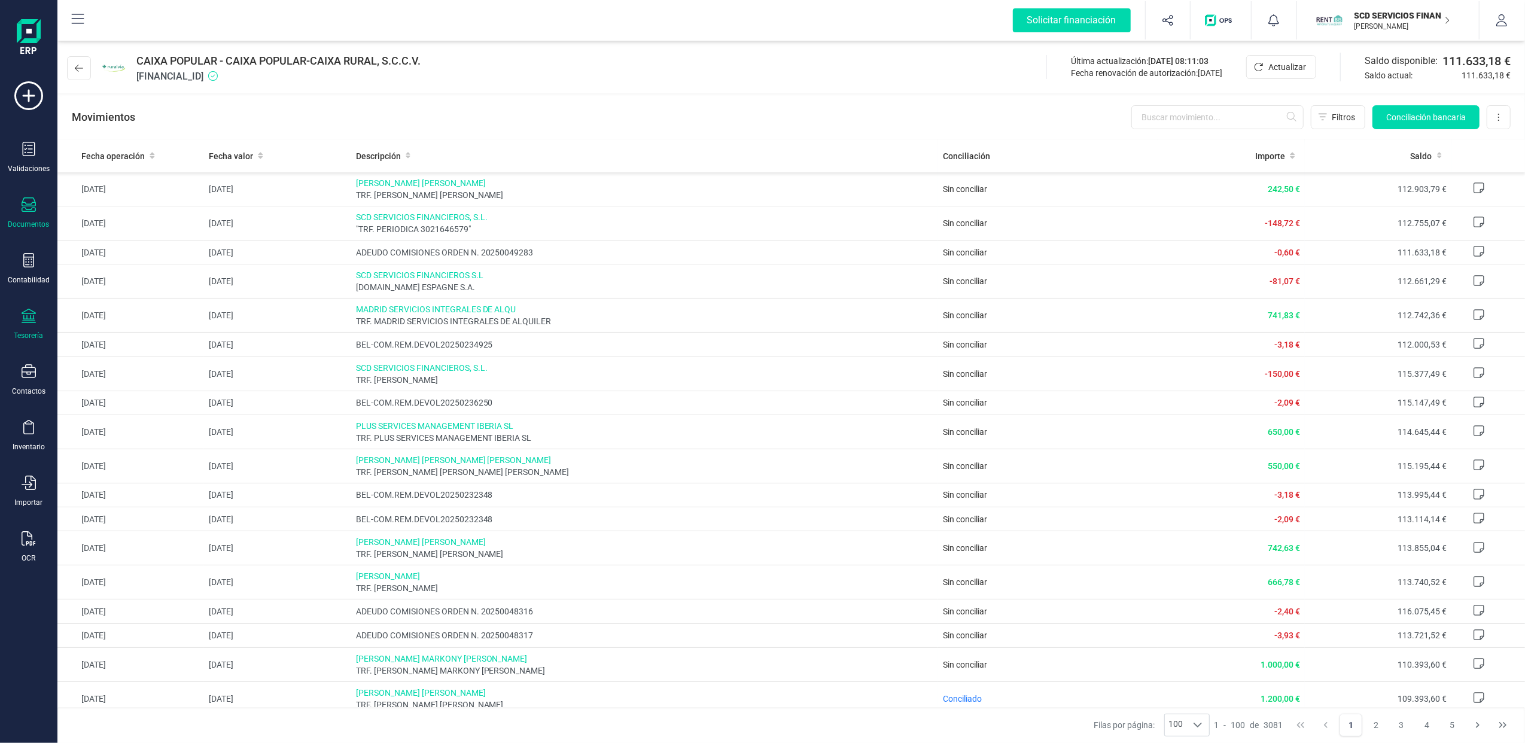
click at [27, 213] on div at bounding box center [29, 205] width 14 height 17
click at [657, 78] on div "CAIXA POPULAR - CAIXA POPULAR-CAIXA RURAL, S.C.C.V. [FINANCIAL_ID] Última actua…" at bounding box center [790, 65] width 1467 height 55
click at [80, 67] on icon at bounding box center [79, 68] width 8 height 10
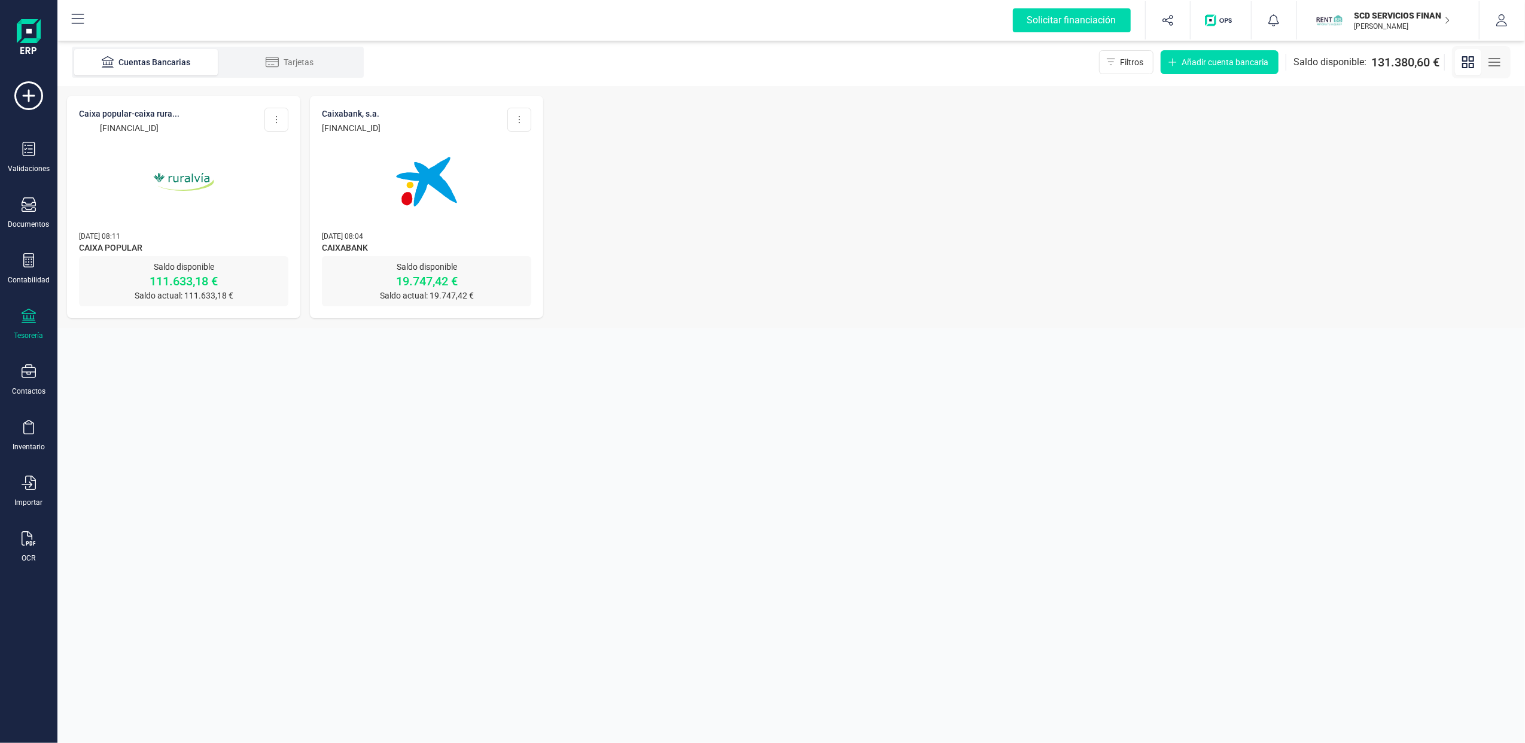
click at [347, 122] on p "[FINANCIAL_ID]" at bounding box center [351, 128] width 59 height 12
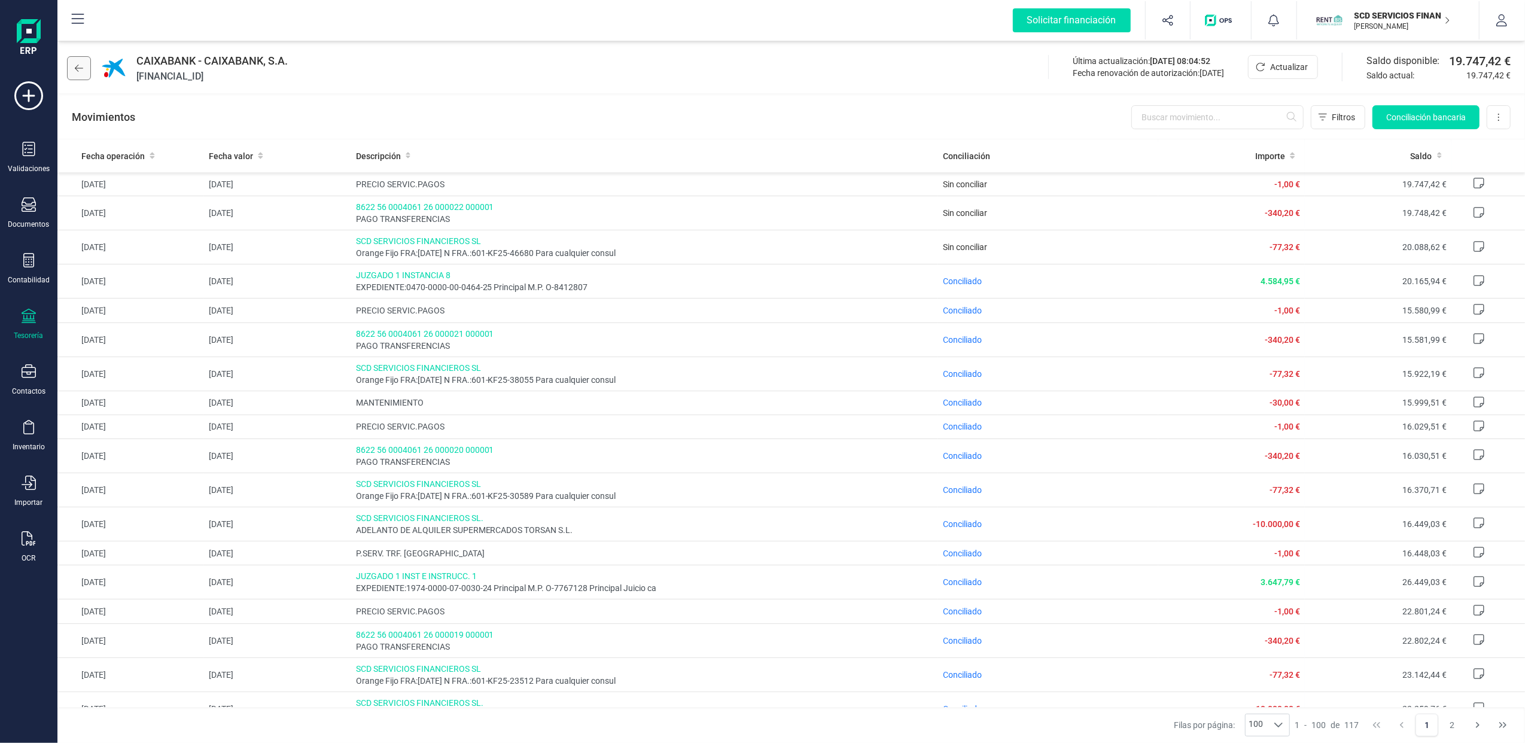
click at [84, 66] on button at bounding box center [79, 68] width 24 height 24
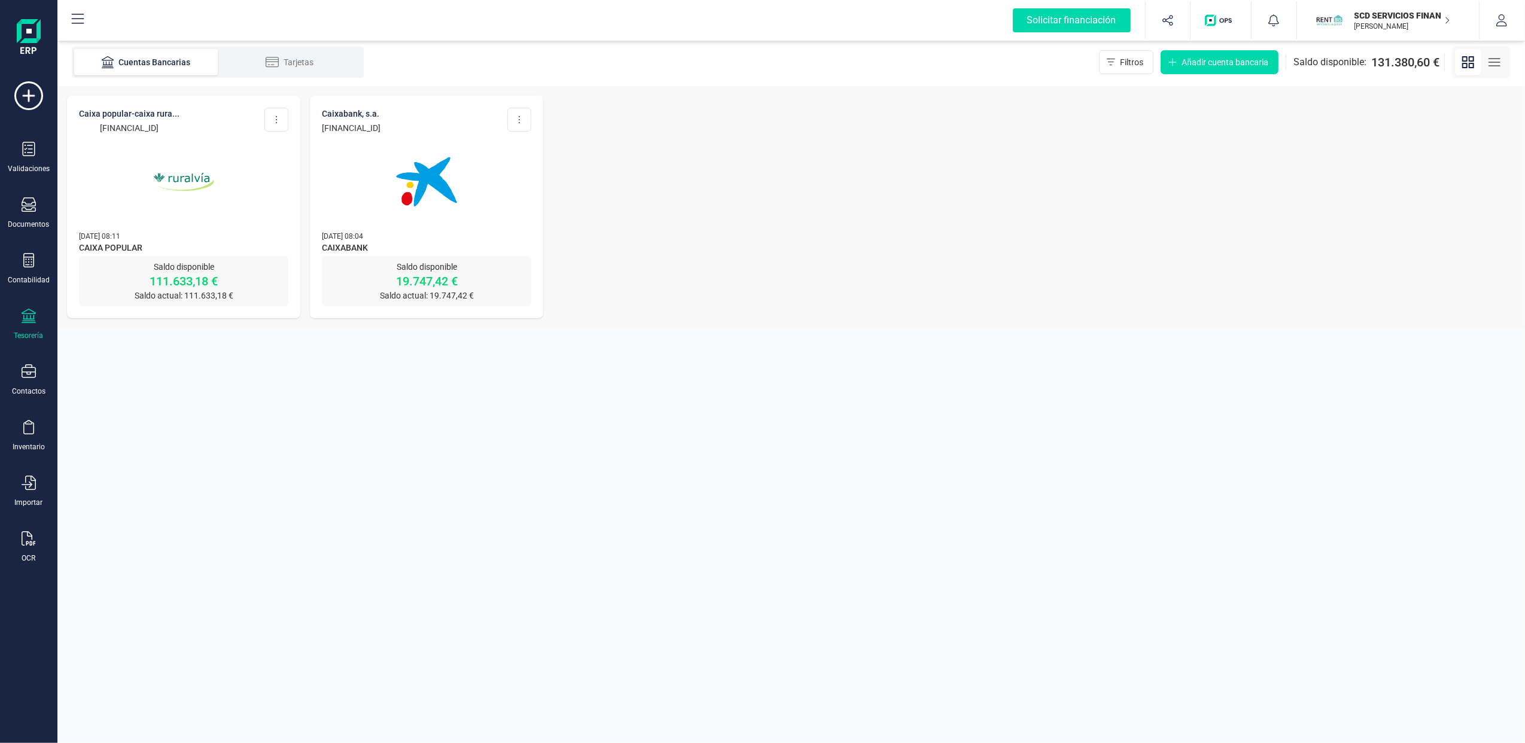
click at [1204, 213] on div "CAIXA POPULAR-CAIXA RURA... [FINANCIAL_ID] Editar cuenta Actualizar Desconectar…" at bounding box center [790, 207] width 1467 height 242
click at [1369, 19] on p "SCD SERVICIOS FINANCIEROS SL" at bounding box center [1402, 16] width 96 height 12
click at [1304, 152] on div "FINANEDI, S.L." at bounding box center [1381, 148] width 191 height 14
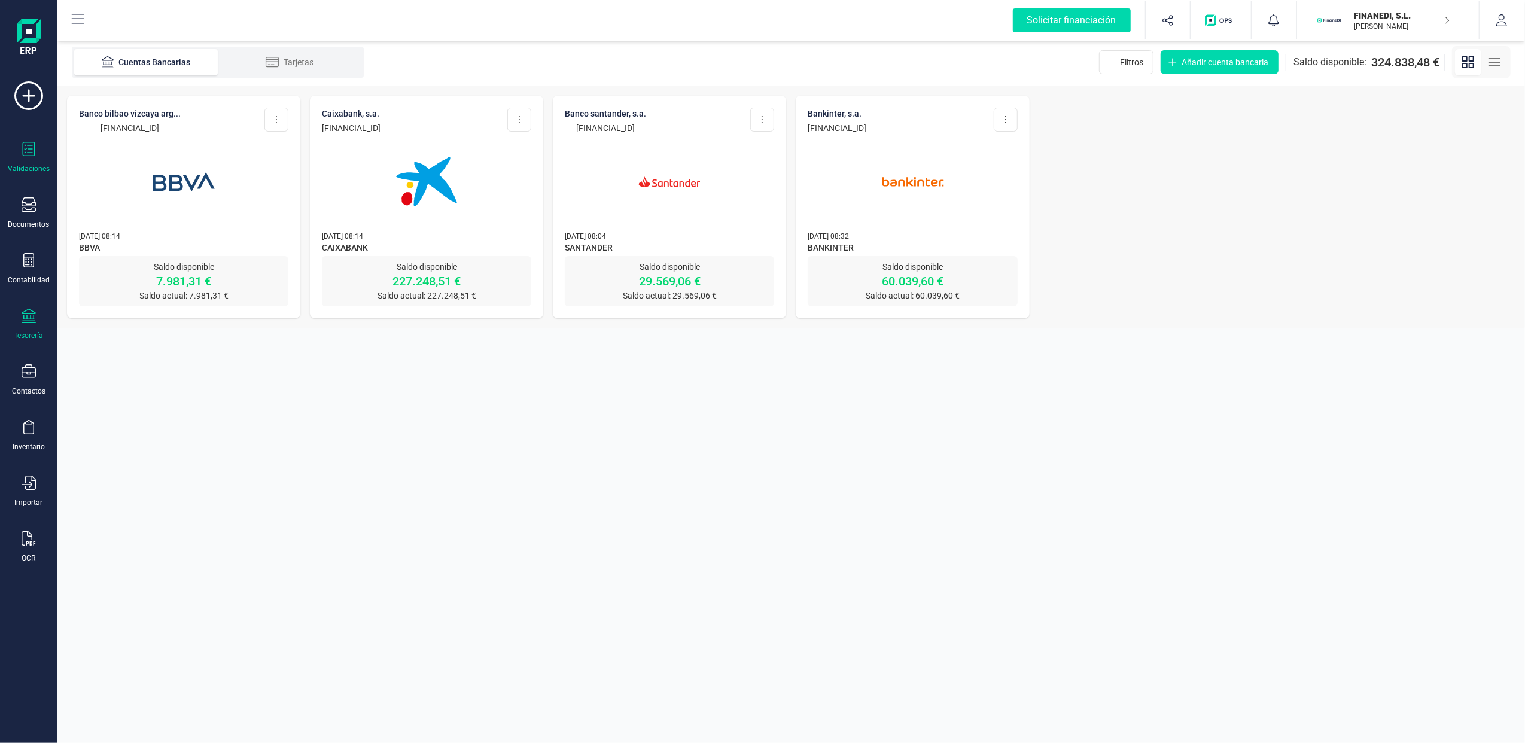
click at [22, 146] on icon at bounding box center [29, 149] width 14 height 14
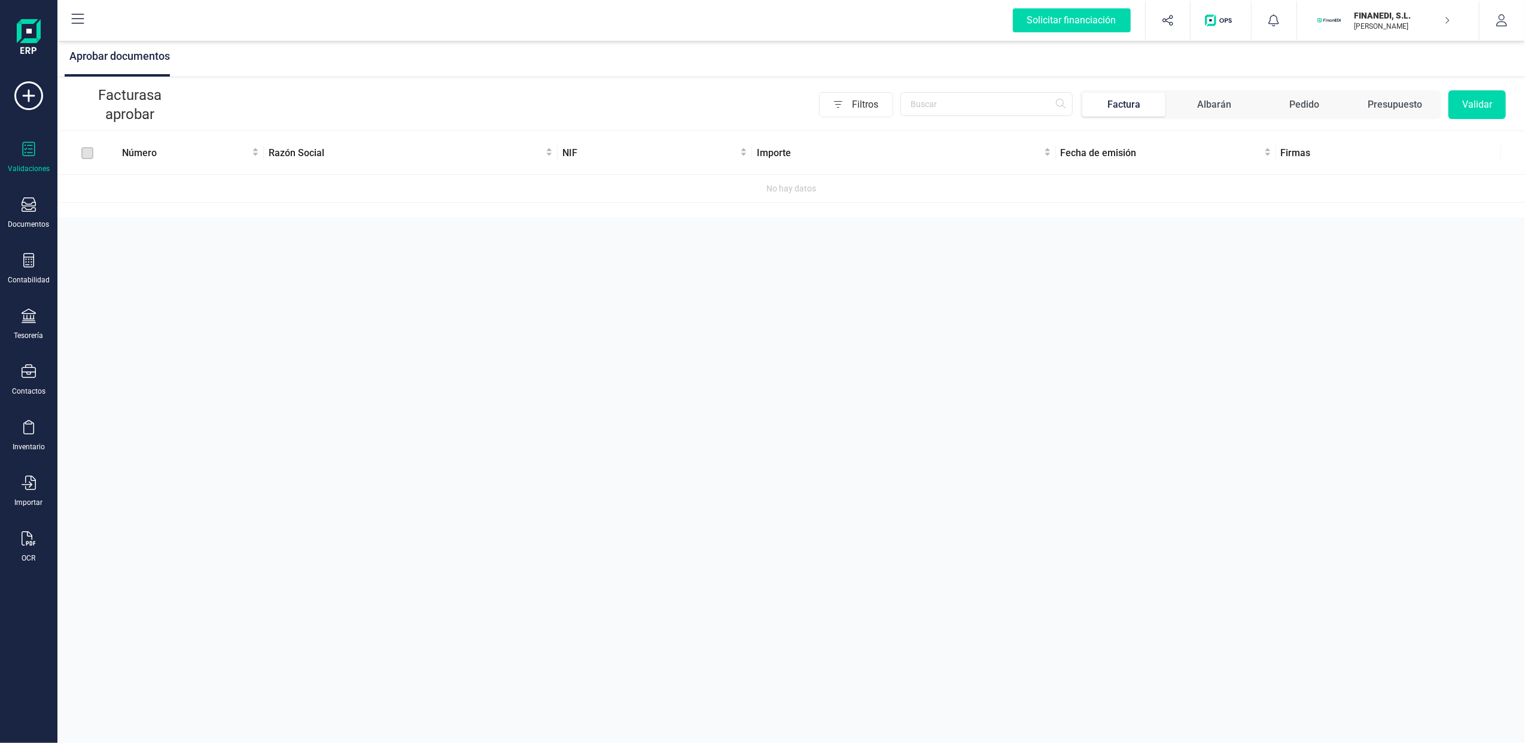
click at [32, 156] on icon at bounding box center [29, 149] width 13 height 14
click at [36, 211] on div "Documentos" at bounding box center [29, 213] width 48 height 32
drag, startPoint x: 138, startPoint y: 147, endPoint x: 144, endPoint y: 167, distance: 21.2
click at [144, 167] on div "Documentos Presupuestos Pedidos Albaranes Facturas Facturas proforma Facturas r…" at bounding box center [139, 156] width 144 height 237
click at [108, 168] on span "Facturas" at bounding box center [124, 172] width 63 height 14
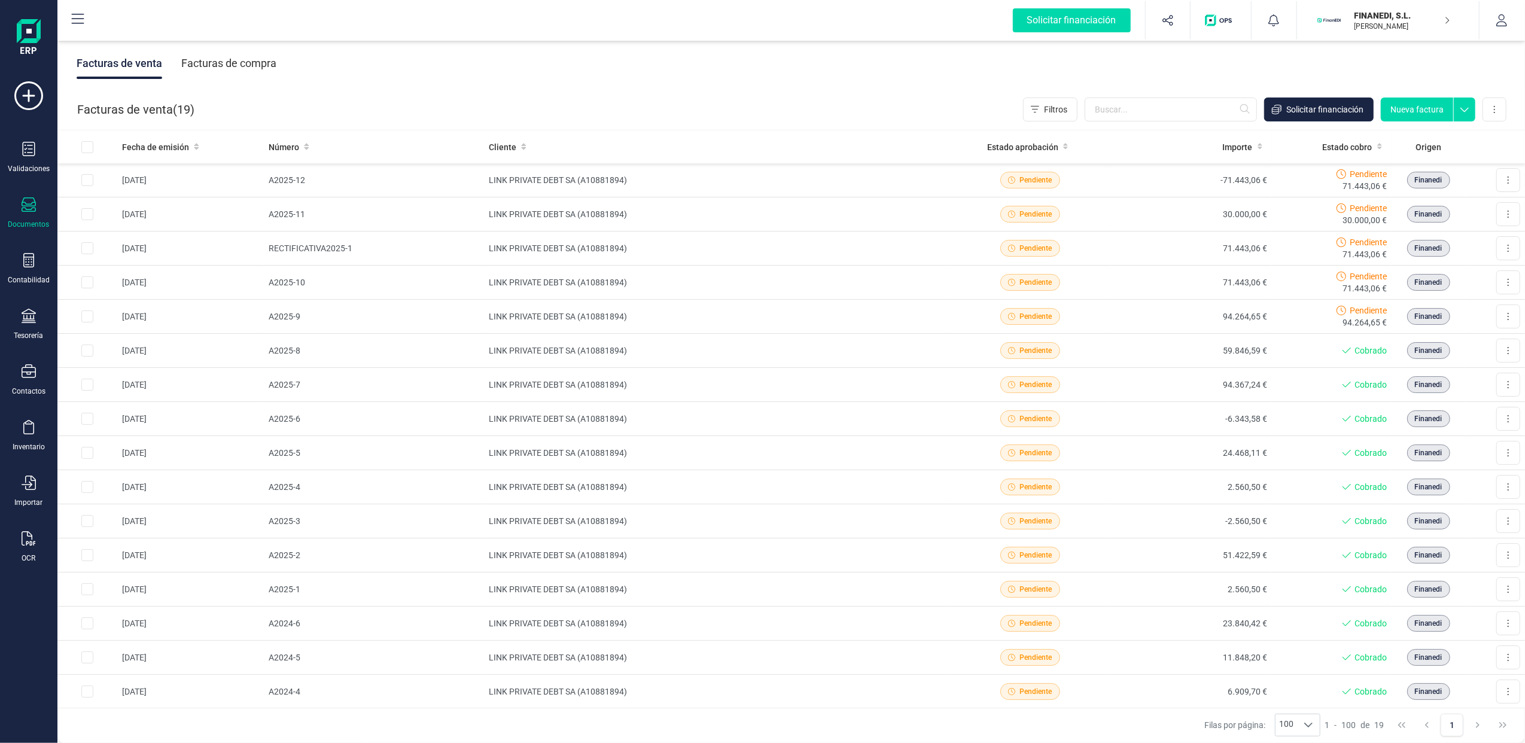
drag, startPoint x: 250, startPoint y: 60, endPoint x: 263, endPoint y: 63, distance: 13.6
click at [249, 60] on div "Facturas de compra" at bounding box center [228, 63] width 95 height 31
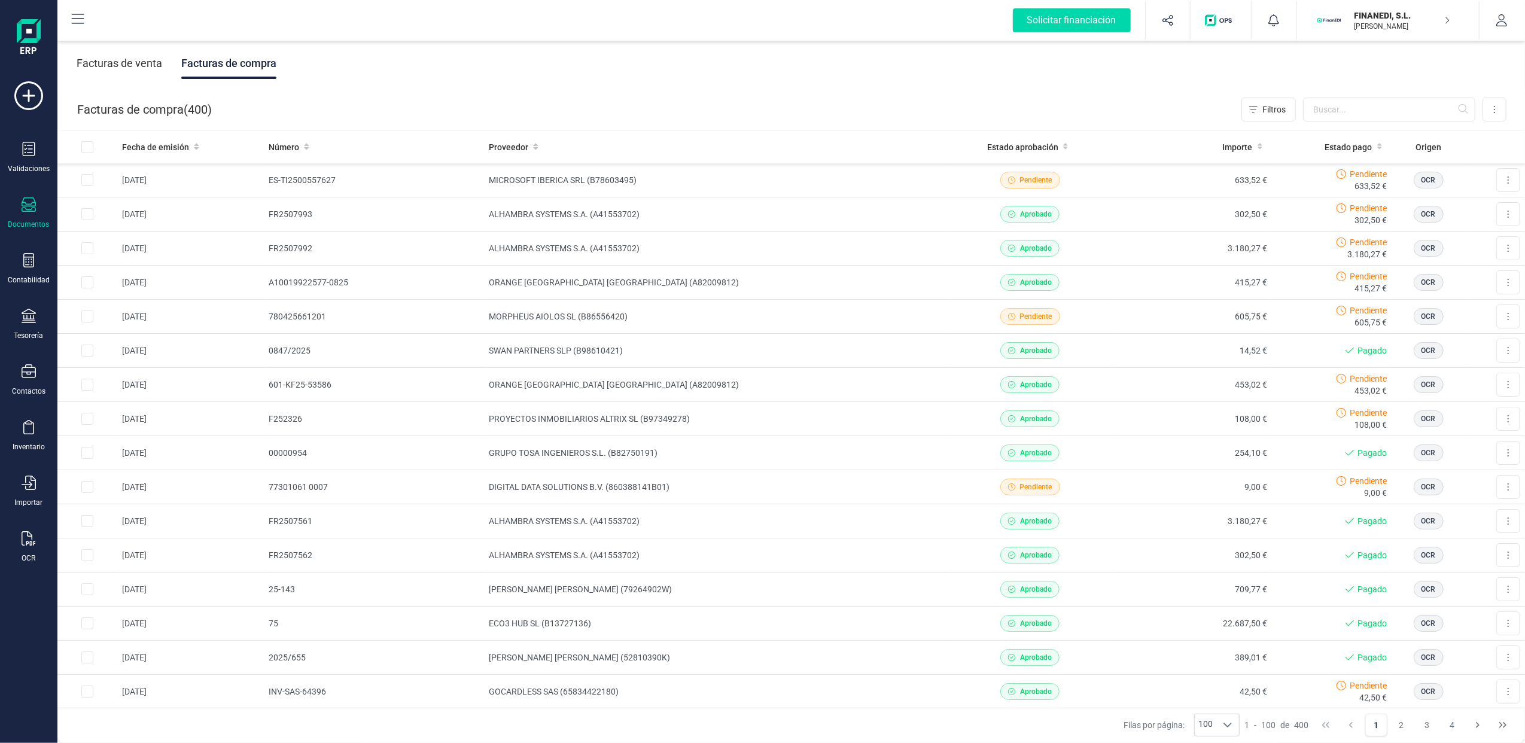
click at [1446, 12] on div "FINANEDI, [PERSON_NAME] [PERSON_NAME] BENET" at bounding box center [1397, 20] width 105 height 26
click at [1302, 181] on div "SCD SERVICIOS FINANCIEROS SL" at bounding box center [1381, 178] width 191 height 14
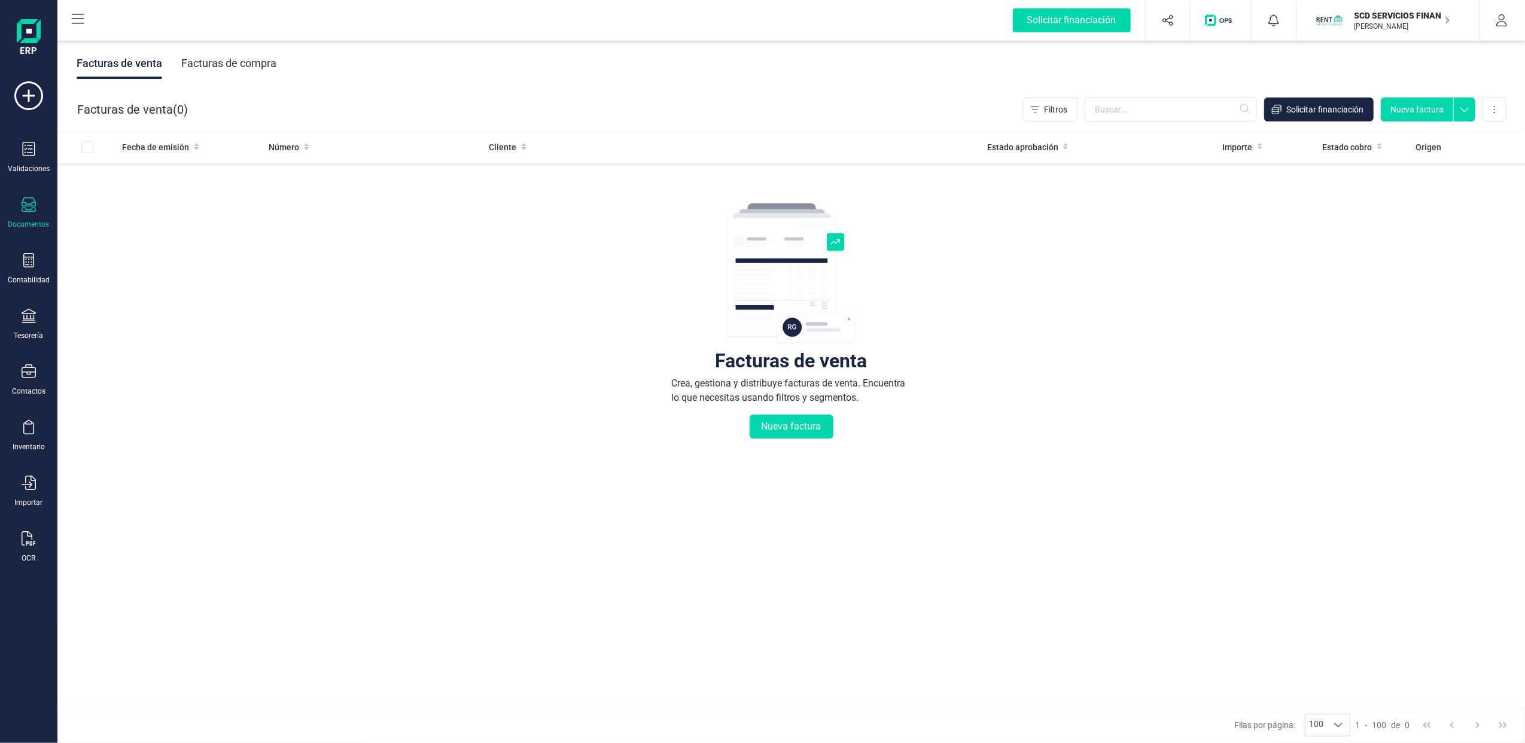
click at [223, 60] on div "Facturas de compra" at bounding box center [228, 63] width 95 height 31
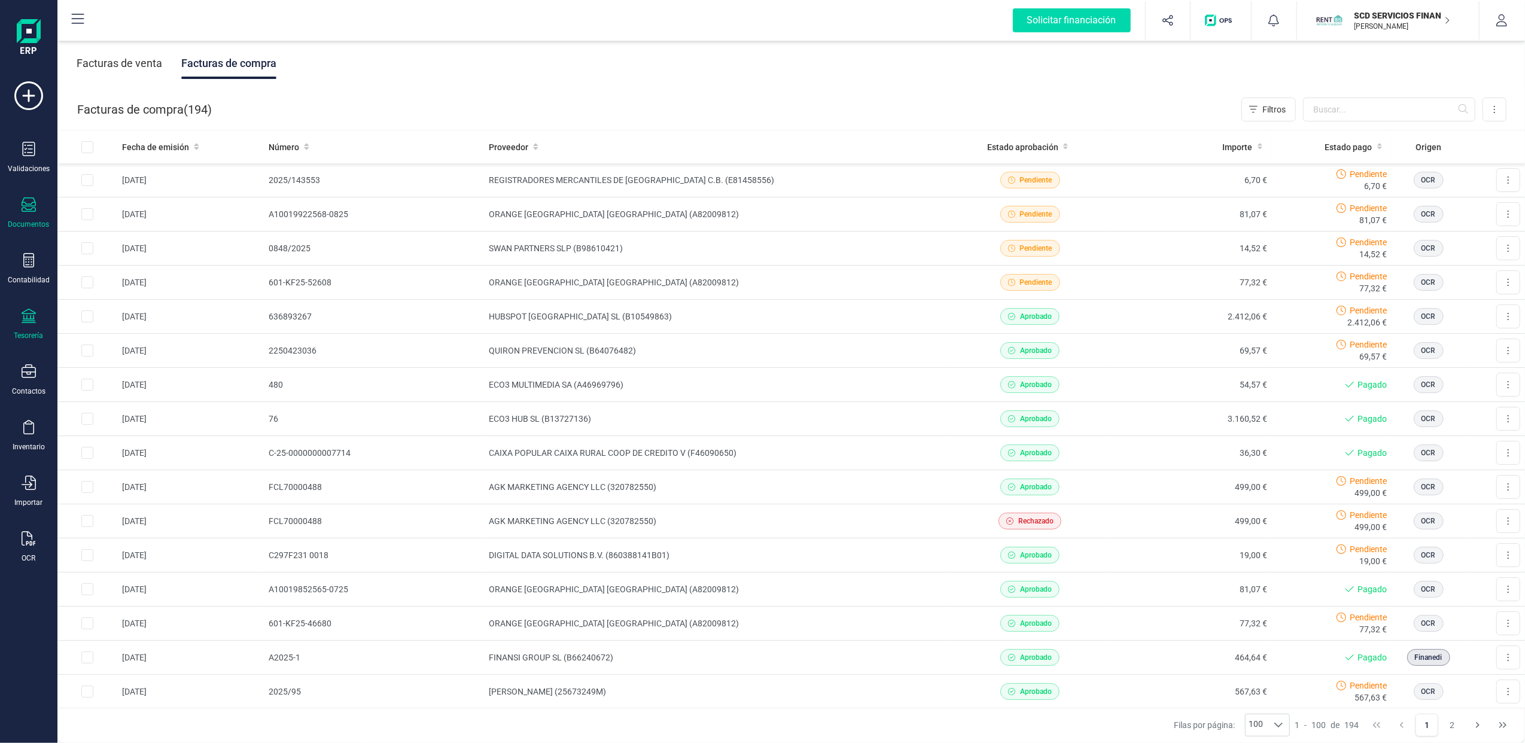
click at [28, 321] on icon at bounding box center [29, 316] width 14 height 14
click at [138, 197] on span "Cuentas bancarias" at bounding box center [145, 204] width 105 height 14
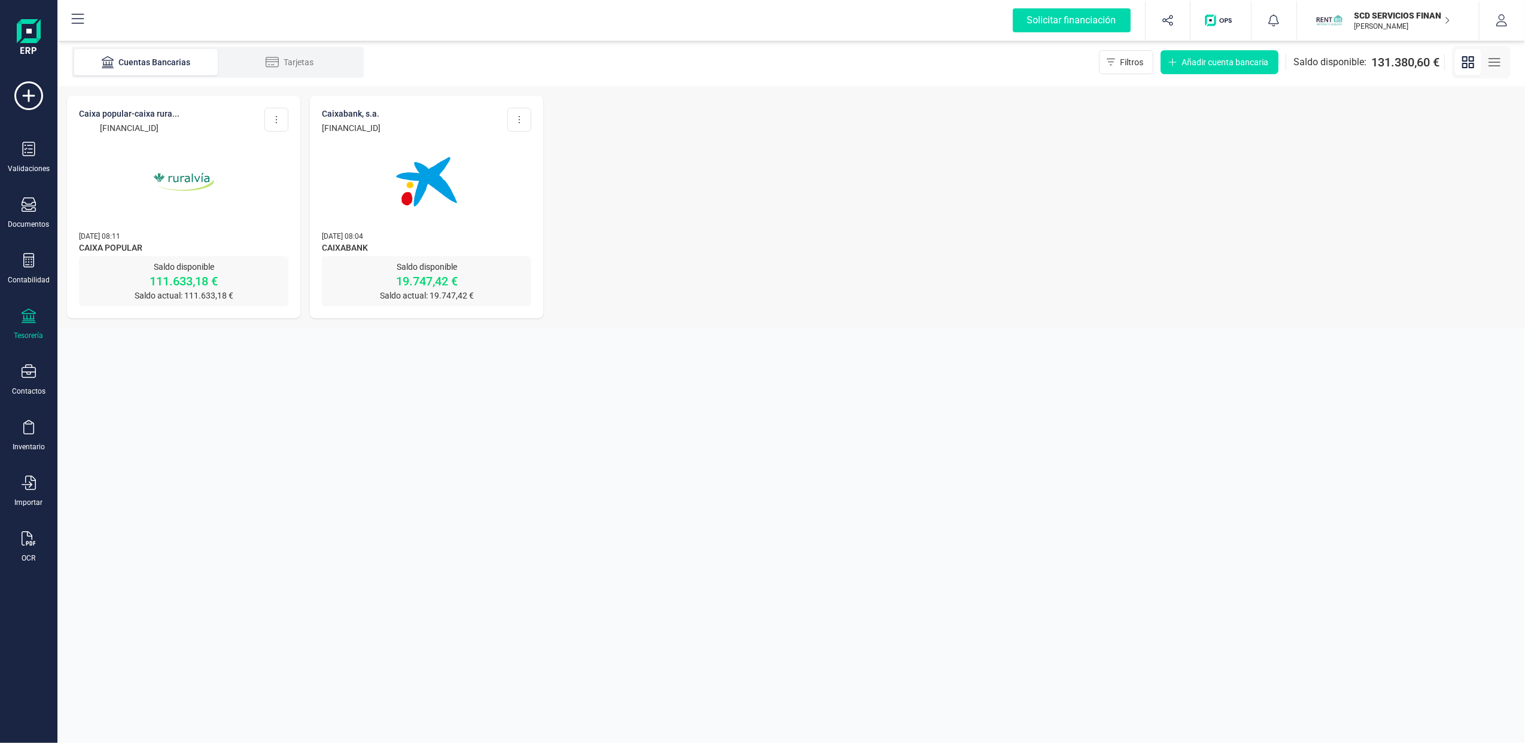
click at [208, 141] on img at bounding box center [183, 182] width 100 height 100
